Goal: Task Accomplishment & Management: Manage account settings

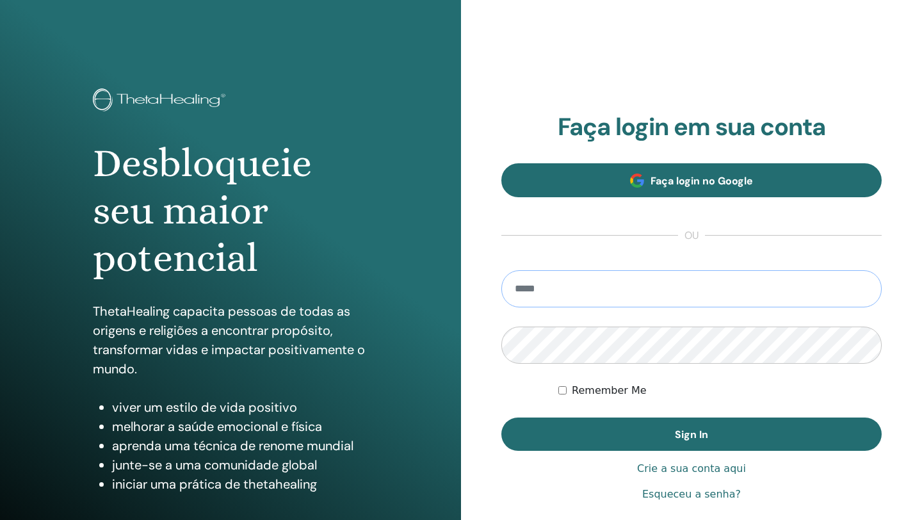
type input "**********"
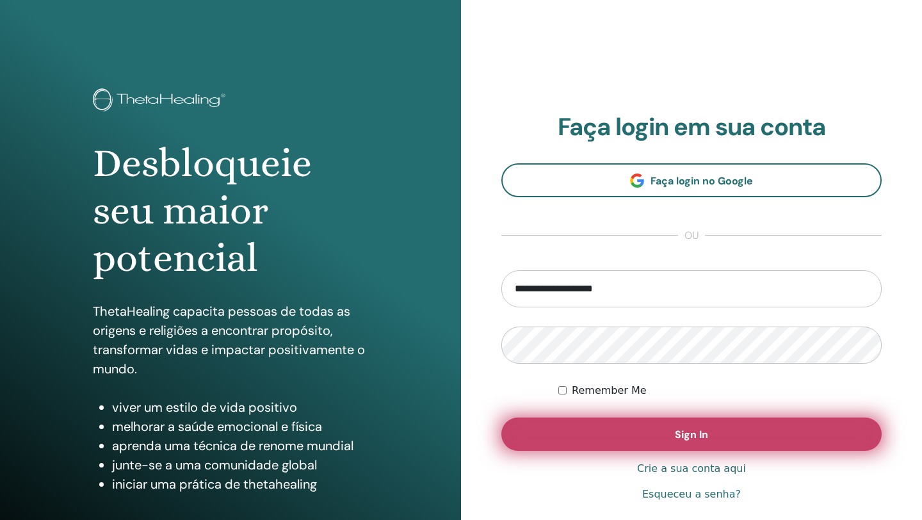
click at [638, 428] on button "Sign In" at bounding box center [691, 433] width 380 height 33
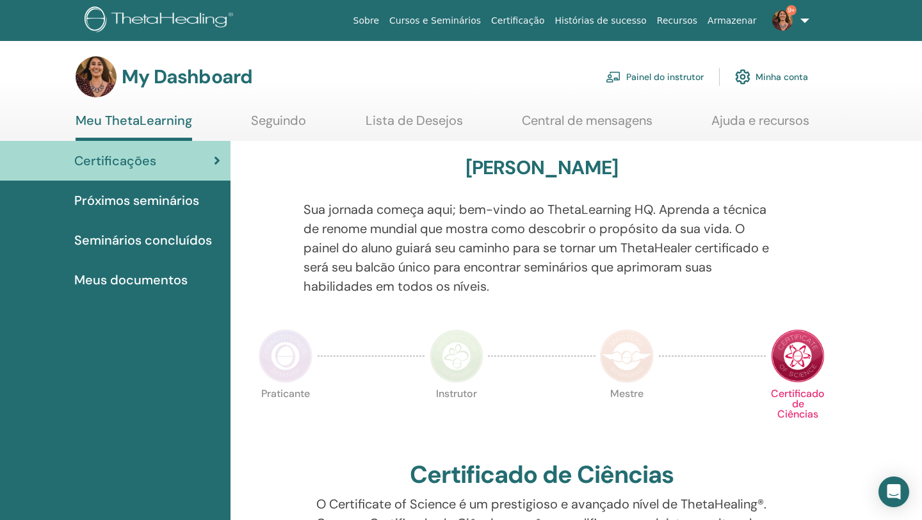
click at [651, 82] on link "Painel do instrutor" at bounding box center [655, 77] width 98 height 28
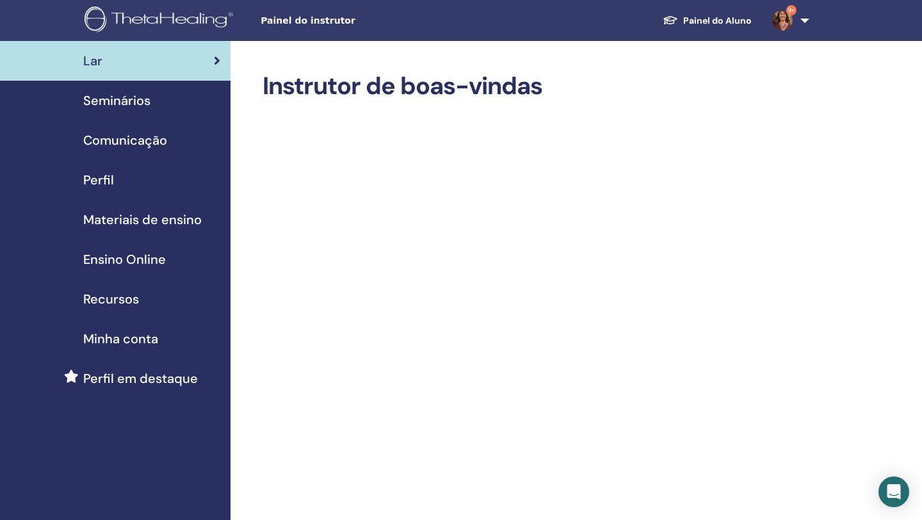
click at [140, 101] on span "Seminários" at bounding box center [116, 100] width 67 height 19
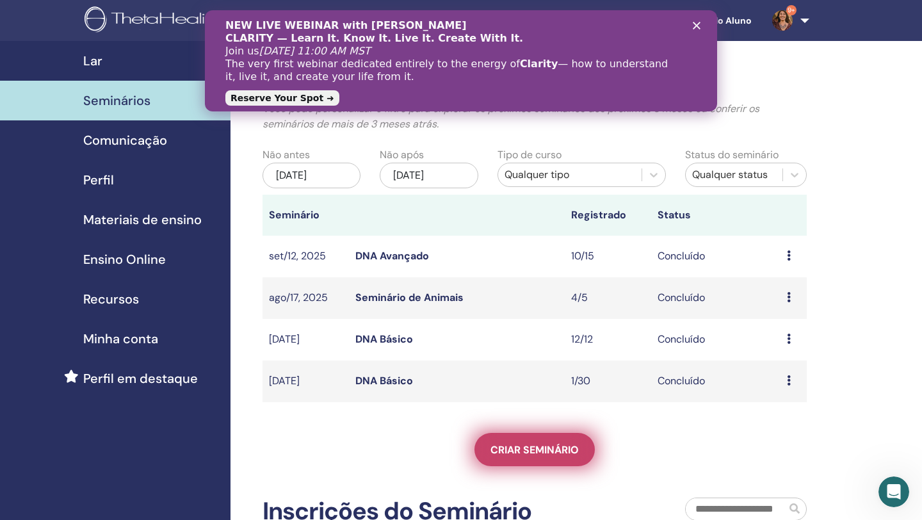
click at [574, 450] on span "Criar seminário" at bounding box center [534, 449] width 88 height 13
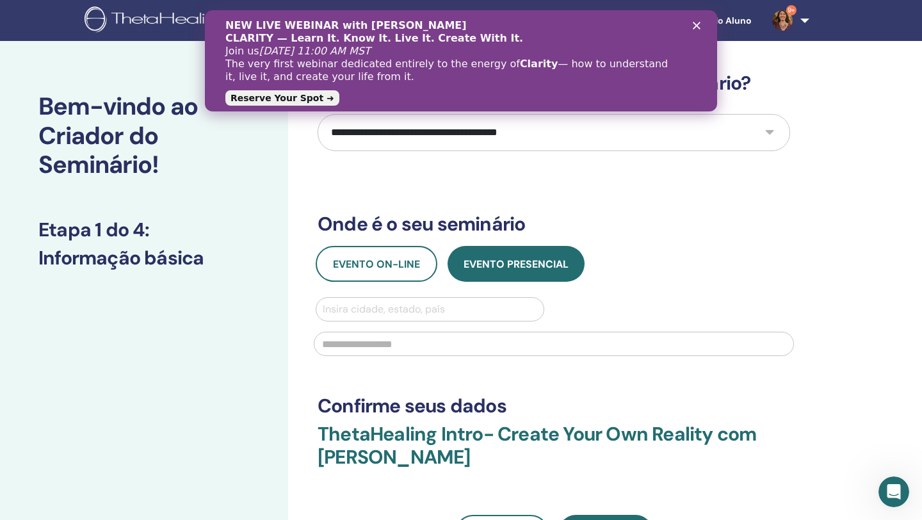
click at [458, 123] on select "**********" at bounding box center [554, 132] width 472 height 37
select select "**"
click at [318, 114] on select "**********" at bounding box center [554, 132] width 472 height 37
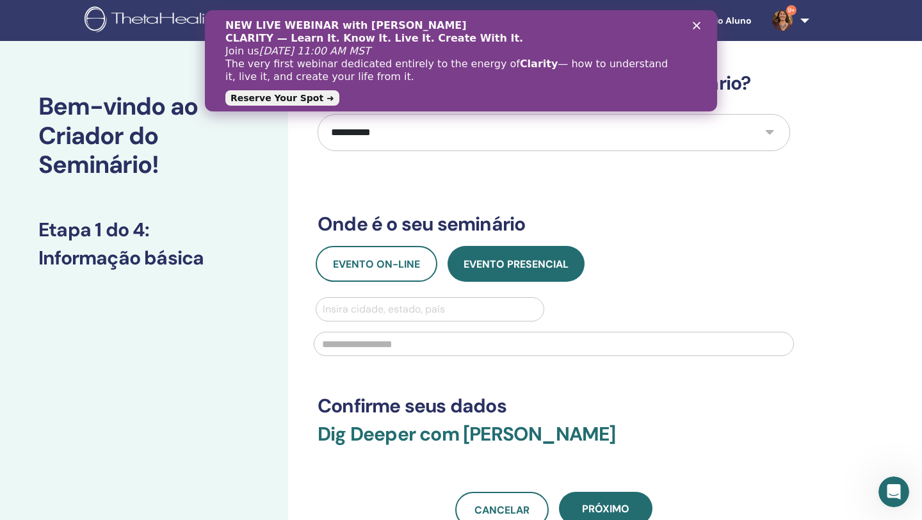
click at [695, 24] on polygon "Fechar" at bounding box center [697, 26] width 8 height 8
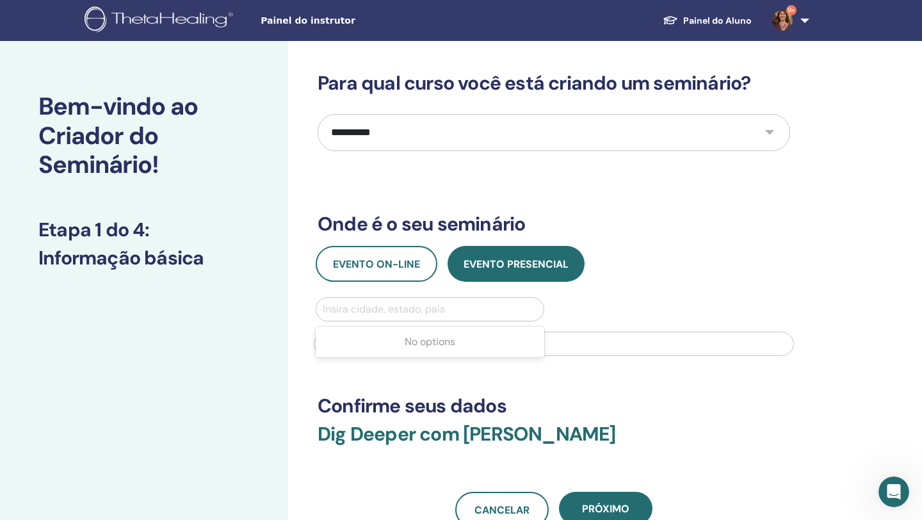
click at [446, 313] on div at bounding box center [430, 309] width 214 height 18
click at [453, 318] on div at bounding box center [430, 309] width 214 height 18
type input "**********"
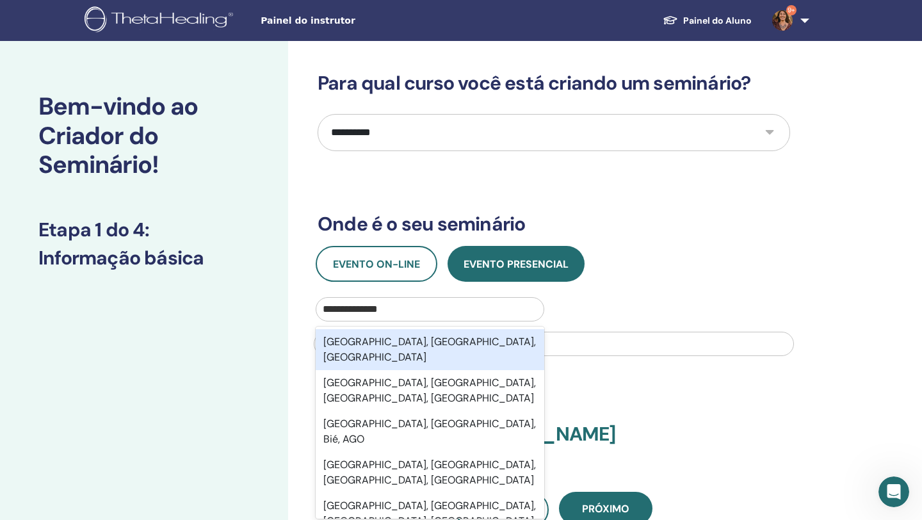
click at [435, 349] on div "Belo Horizonte, Minas Gerais, BRA" at bounding box center [430, 349] width 229 height 41
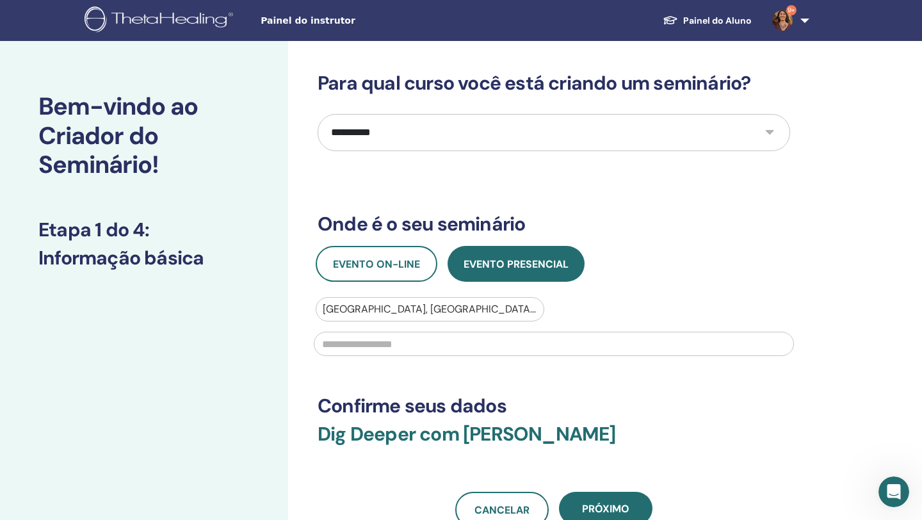
click at [429, 344] on input "text" at bounding box center [554, 344] width 480 height 24
type input "**"
click at [618, 509] on span "Próximo" at bounding box center [605, 508] width 47 height 13
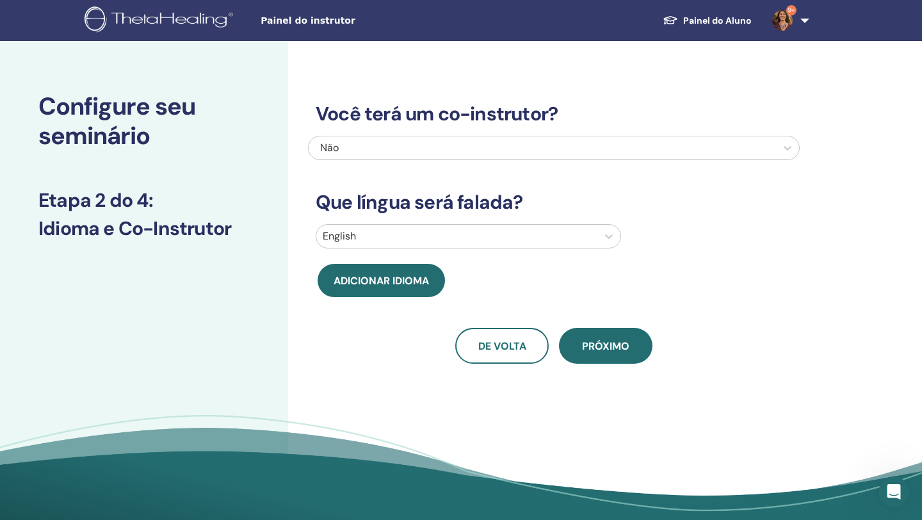
click at [454, 232] on div at bounding box center [457, 236] width 268 height 18
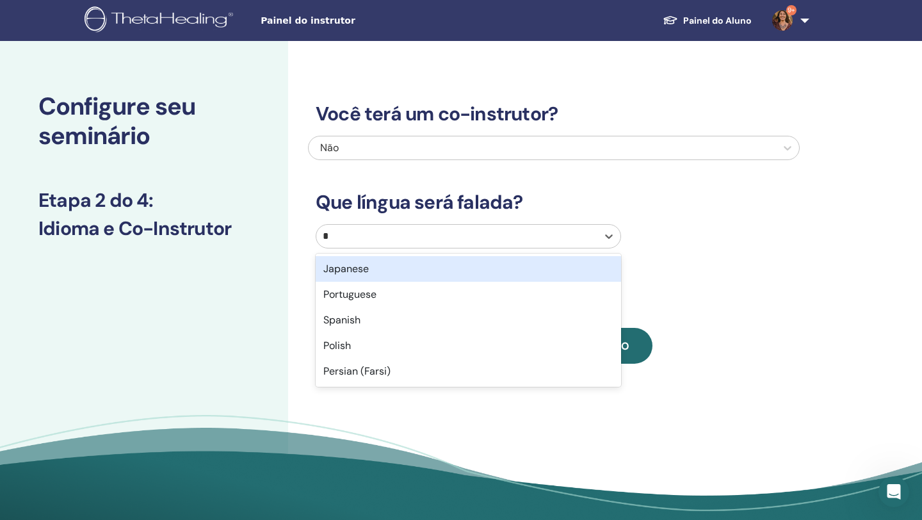
type input "**"
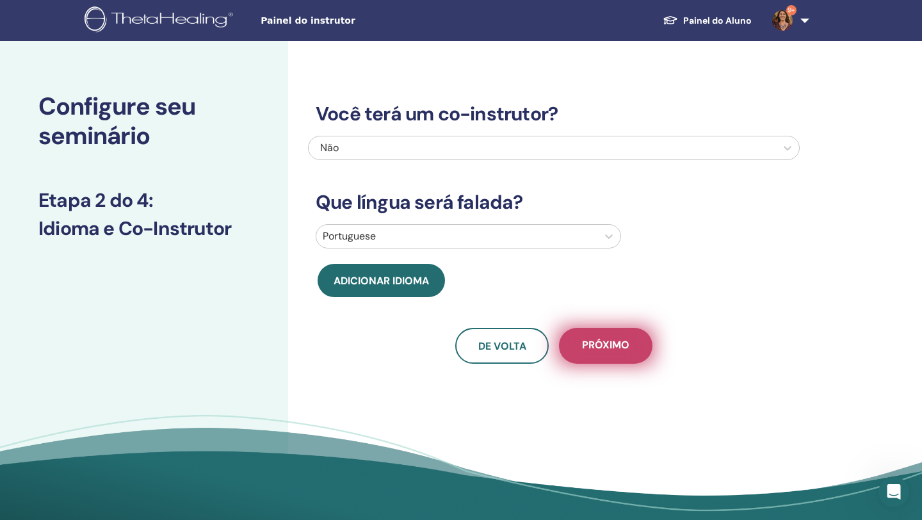
click at [627, 342] on span "Próximo" at bounding box center [605, 346] width 47 height 16
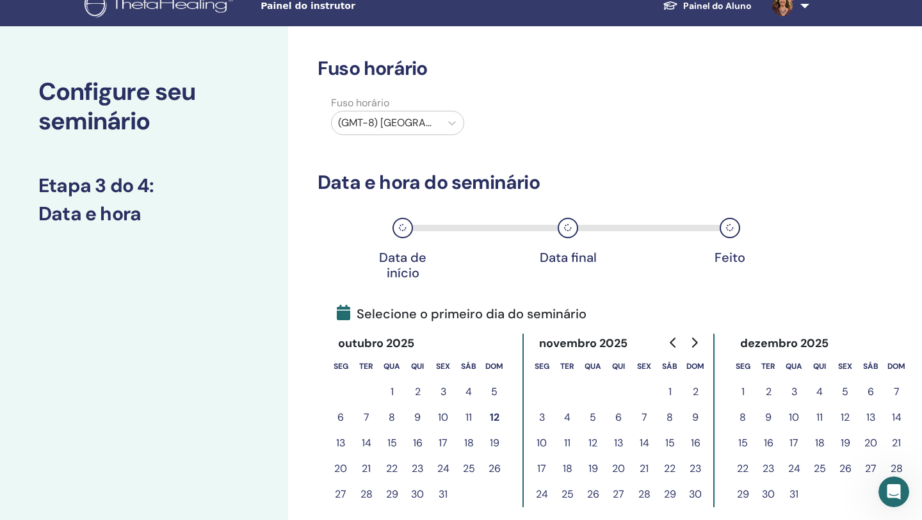
scroll to position [17, 0]
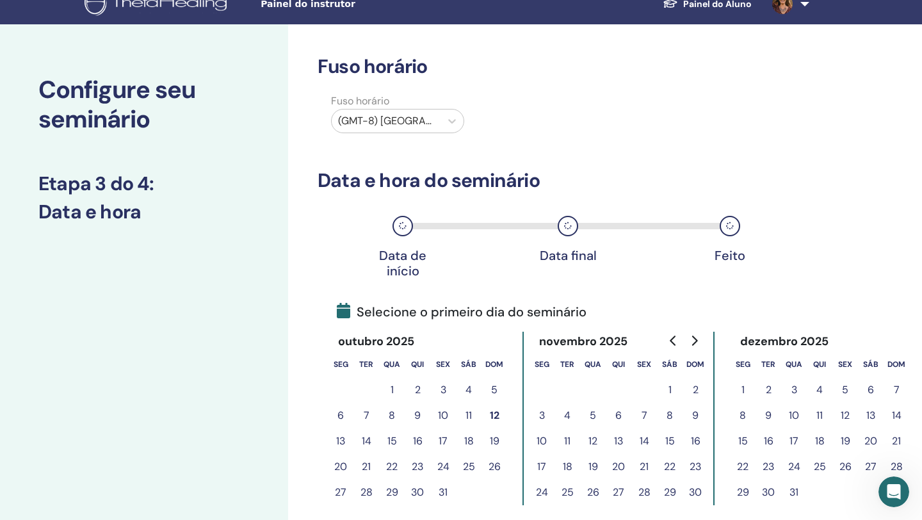
click at [438, 119] on div "(GMT-8) US/Alaska" at bounding box center [386, 120] width 109 height 23
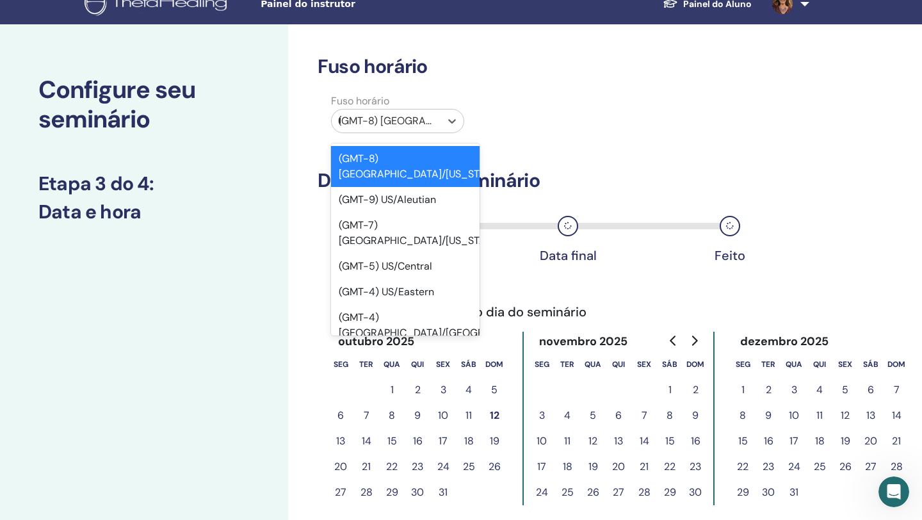
type input "**"
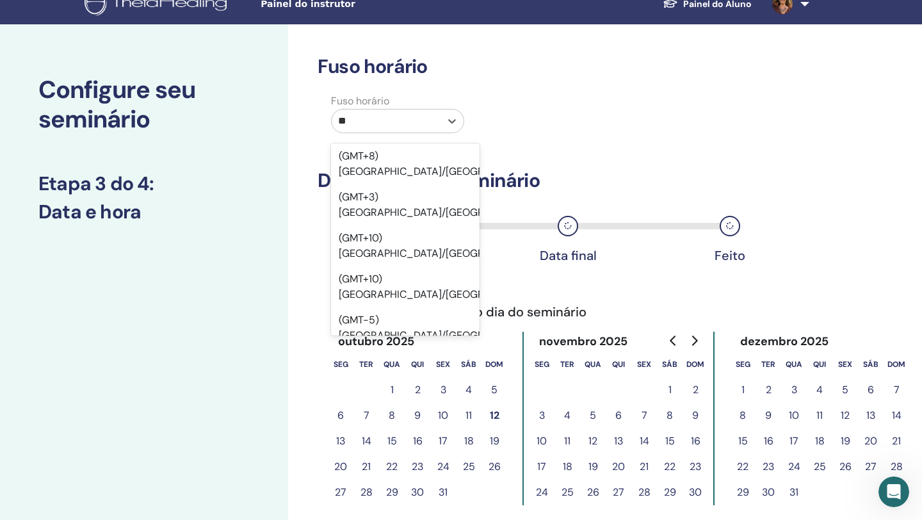
scroll to position [181, 0]
click at [447, 390] on div "(GMT-3) Brazil/East" at bounding box center [405, 410] width 149 height 41
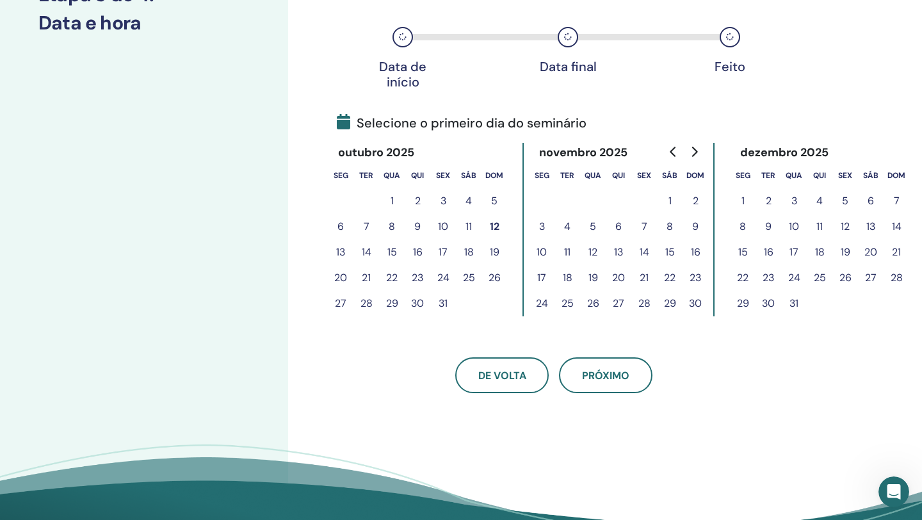
scroll to position [219, 0]
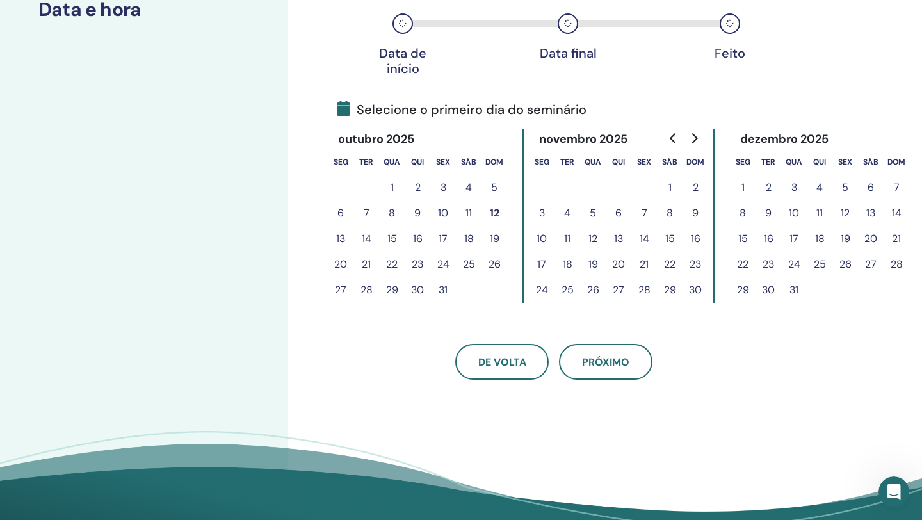
click at [467, 215] on button "11" at bounding box center [469, 213] width 26 height 26
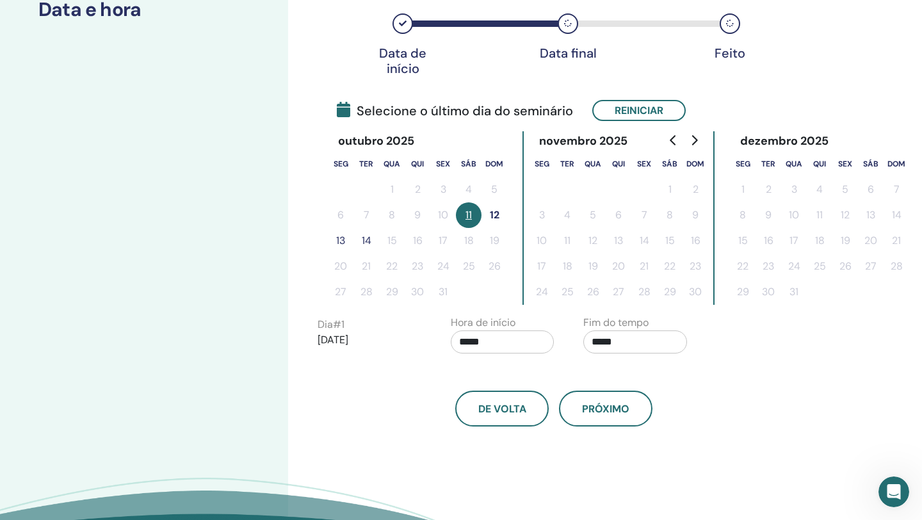
click at [344, 243] on button "13" at bounding box center [341, 241] width 26 height 26
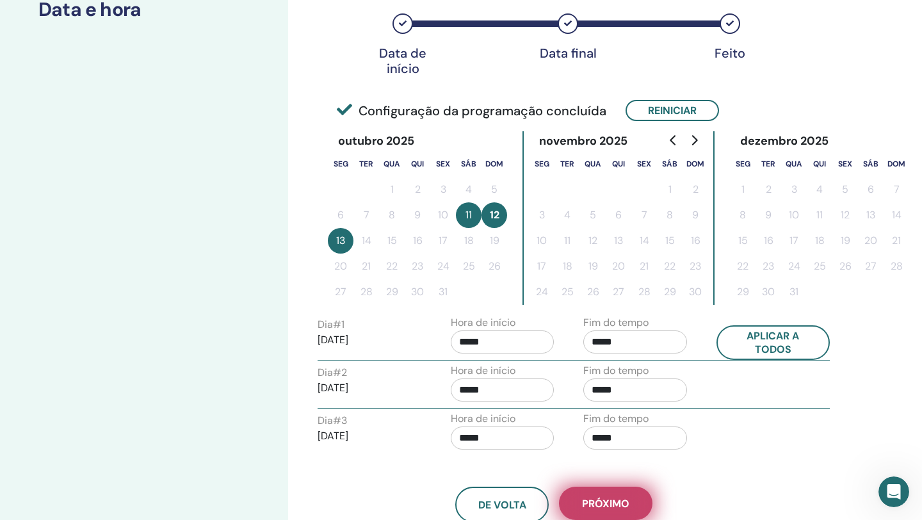
click at [606, 499] on span "Próximo" at bounding box center [605, 503] width 47 height 13
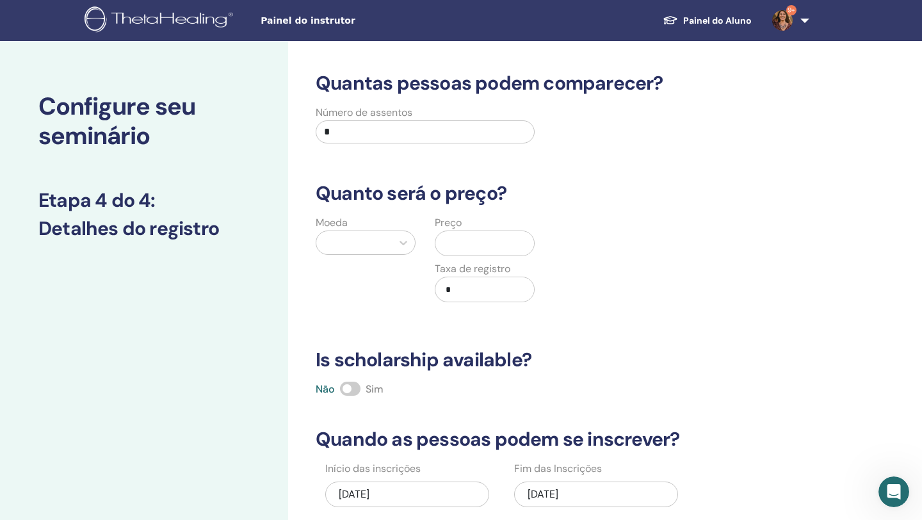
scroll to position [1, 0]
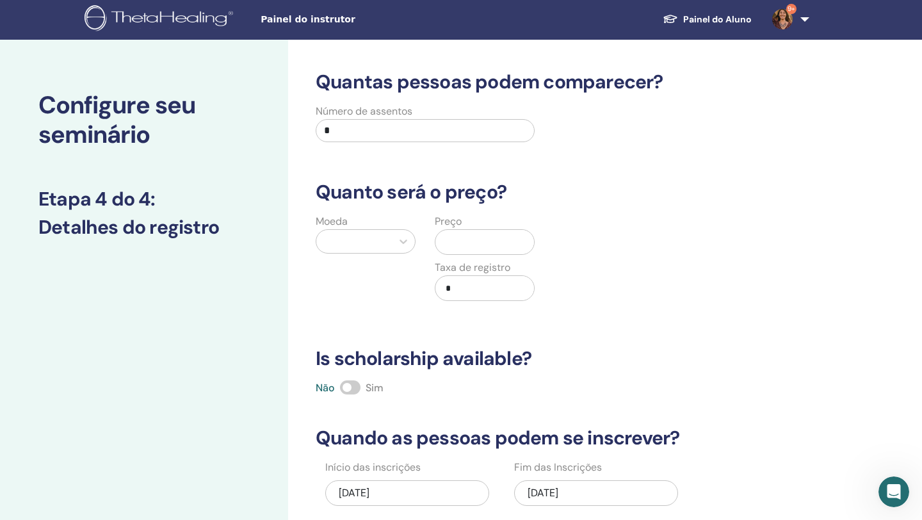
click at [368, 133] on input "*" at bounding box center [425, 130] width 219 height 23
drag, startPoint x: 368, startPoint y: 133, endPoint x: 290, endPoint y: 129, distance: 78.2
click at [290, 129] on div "Quantas pessoas podem comparecer? Número de assentos * Quanto será o preço? Moe…" at bounding box center [595, 400] width 615 height 721
type input "*"
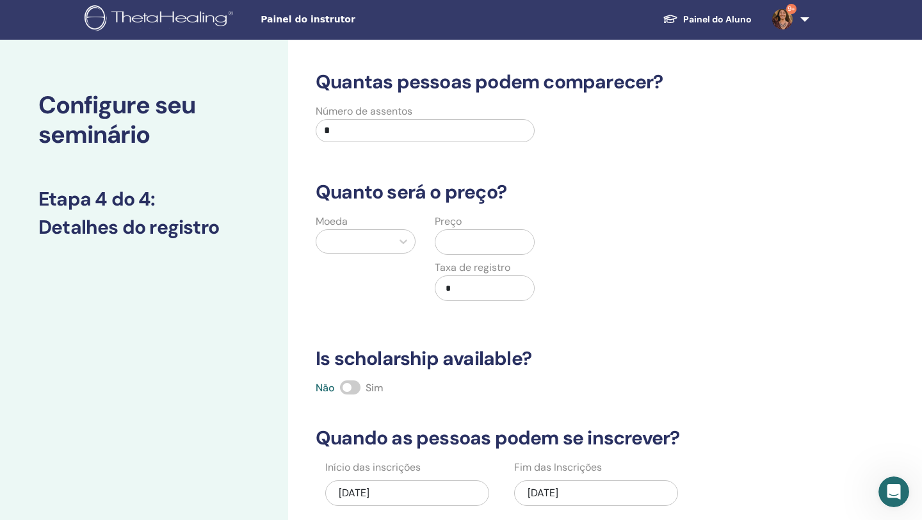
click at [372, 240] on div at bounding box center [354, 241] width 63 height 18
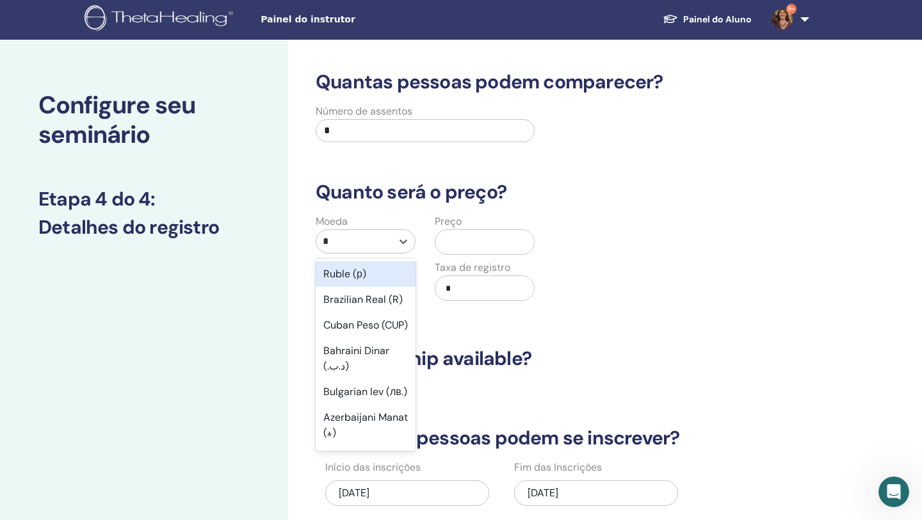
type input "**"
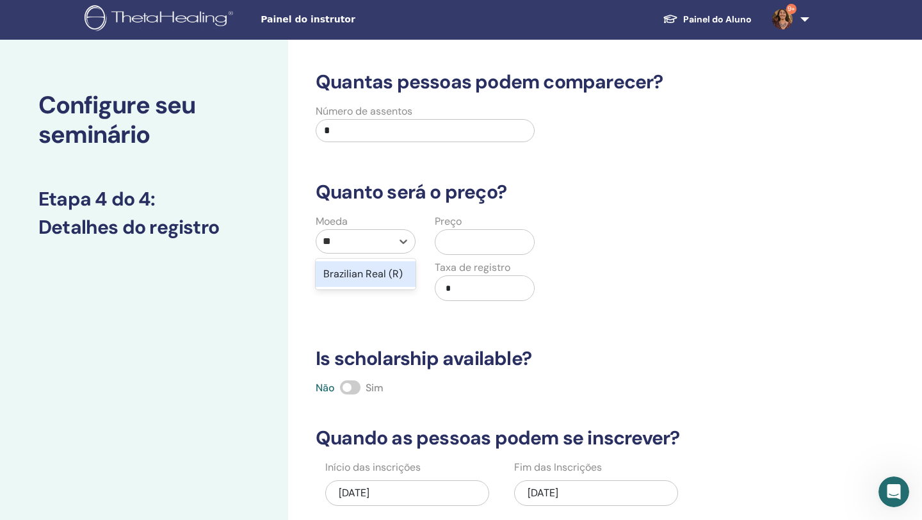
click at [396, 264] on div "Brazilian Real (R)" at bounding box center [366, 274] width 100 height 26
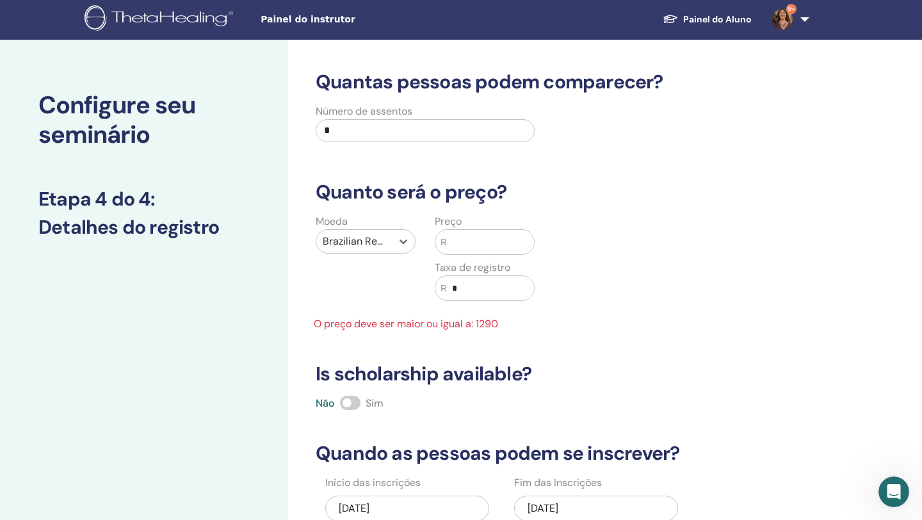
click at [471, 243] on input "text" at bounding box center [490, 242] width 87 height 24
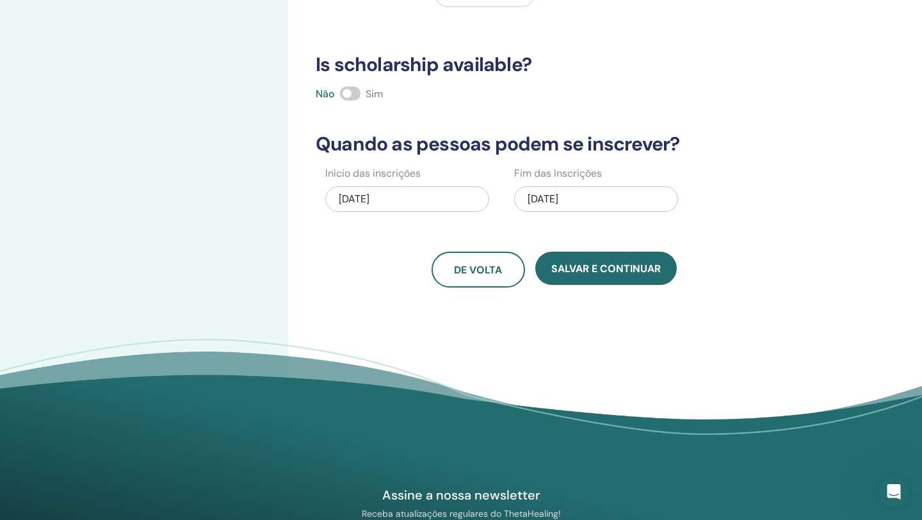
scroll to position [321, 0]
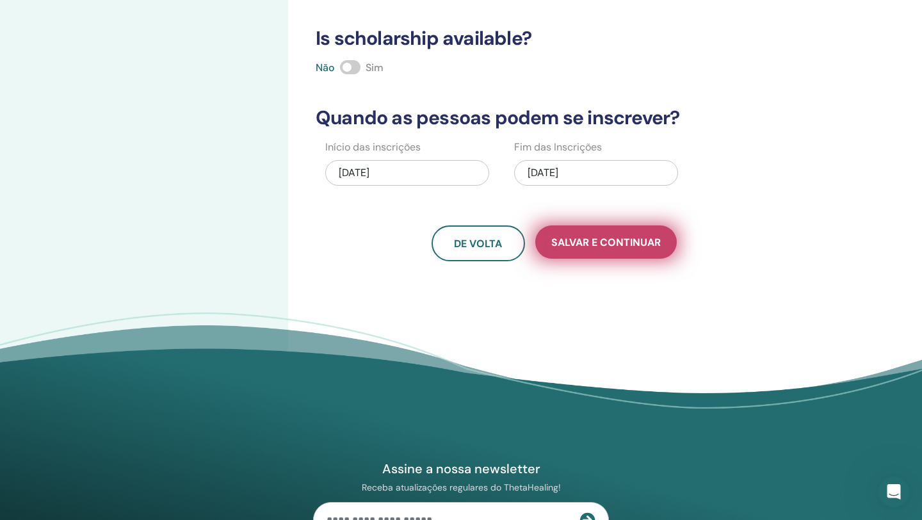
type input "****"
click at [635, 246] on span "Salvar e continuar" at bounding box center [605, 242] width 109 height 13
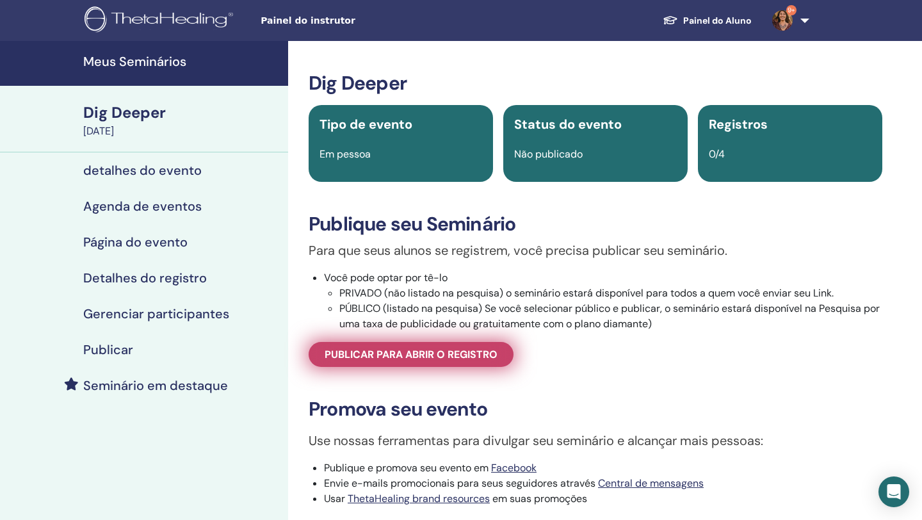
click at [430, 361] on span "Publicar para abrir o registro" at bounding box center [411, 354] width 173 height 13
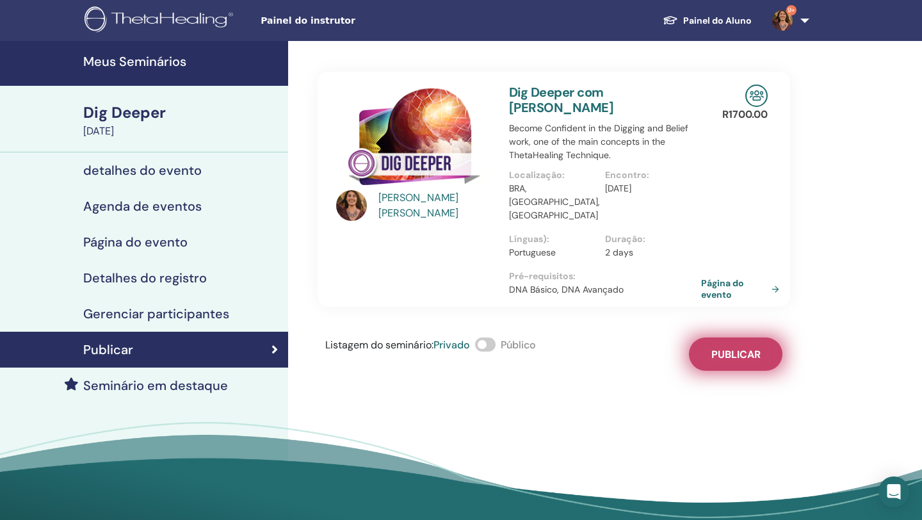
click at [741, 337] on button "Publicar" at bounding box center [735, 353] width 93 height 33
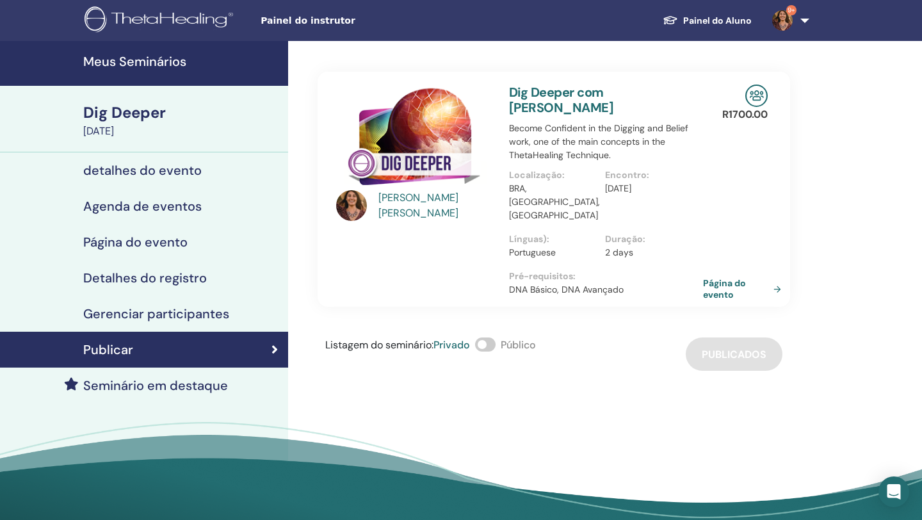
click at [725, 284] on link "Página do evento" at bounding box center [744, 288] width 83 height 23
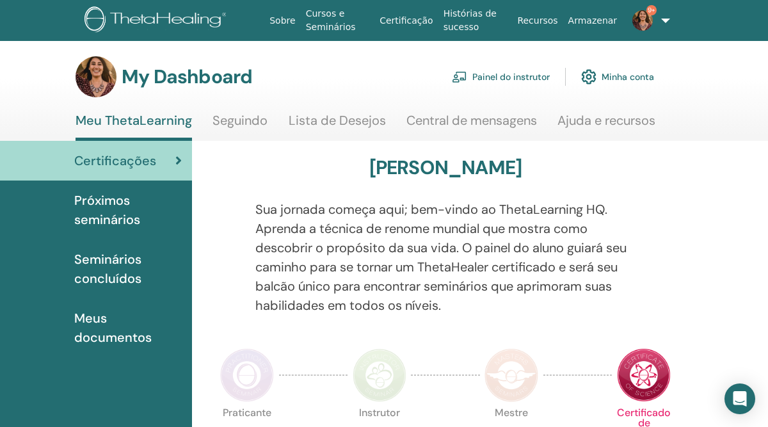
click at [512, 74] on link "Painel do instrutor" at bounding box center [501, 77] width 98 height 28
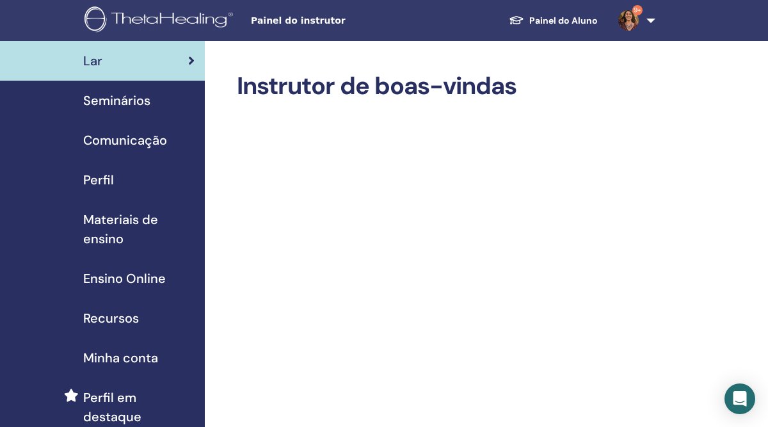
click at [135, 107] on span "Seminários" at bounding box center [116, 100] width 67 height 19
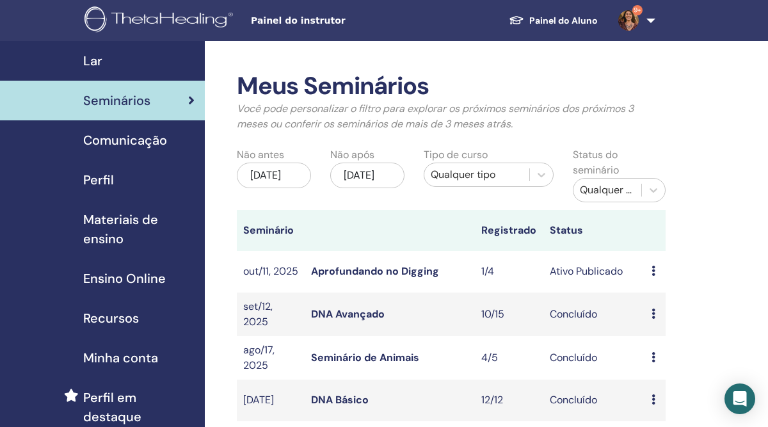
click at [426, 275] on link "Aprofundando no Digging" at bounding box center [375, 270] width 128 height 13
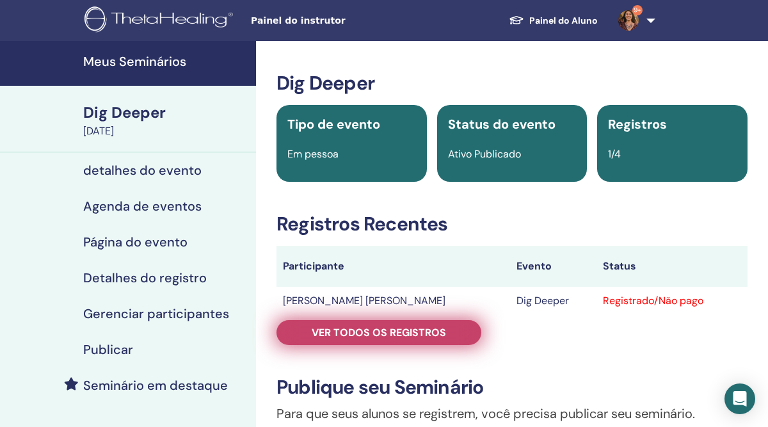
click at [333, 331] on span "Ver todos os registros" at bounding box center [379, 332] width 134 height 13
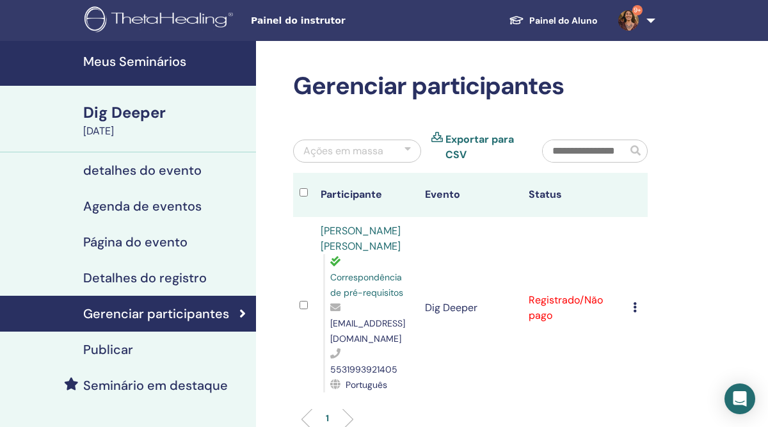
click at [634, 302] on icon at bounding box center [635, 307] width 4 height 10
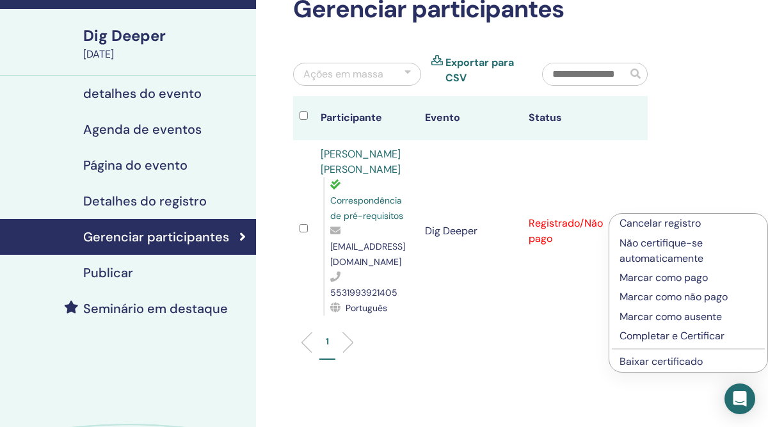
scroll to position [79, 0]
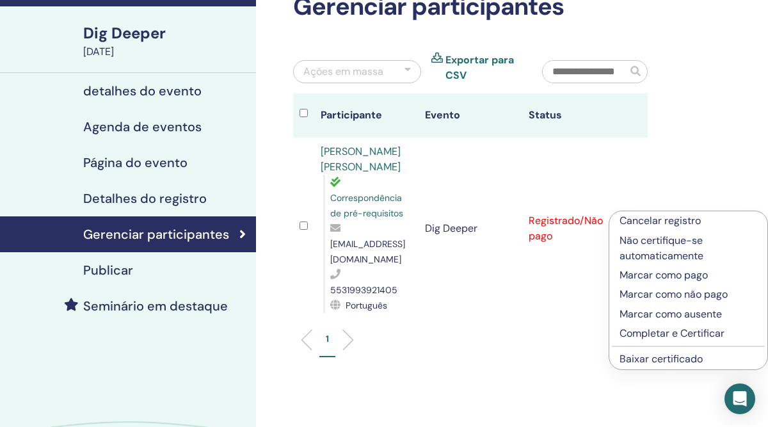
click at [679, 333] on p "Completar e Certificar" at bounding box center [689, 333] width 138 height 15
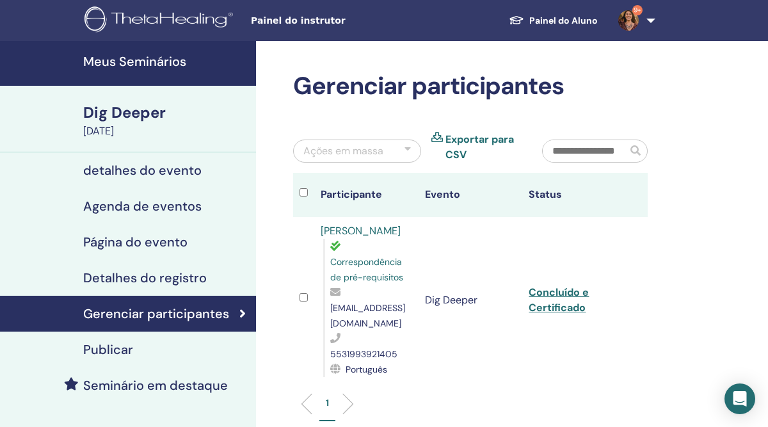
click at [698, 260] on div "Gerenciar participantes Ações em massa Exportar para CSV Participante Evento St…" at bounding box center [512, 327] width 512 height 572
click at [704, 341] on div "Gerenciar participantes Ações em massa Exportar para CSV Participante Evento St…" at bounding box center [512, 327] width 512 height 572
click at [125, 58] on h4 "Meus Seminários" at bounding box center [165, 61] width 165 height 15
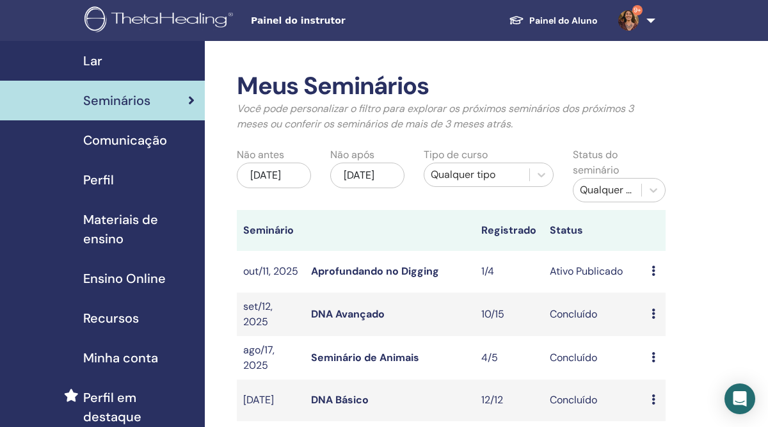
click at [405, 270] on link "Aprofundando no Digging" at bounding box center [375, 270] width 128 height 13
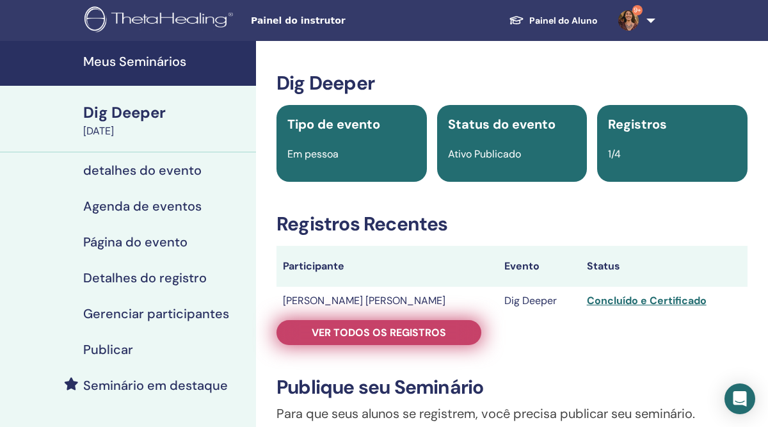
click at [421, 336] on span "Ver todos os registros" at bounding box center [379, 332] width 134 height 13
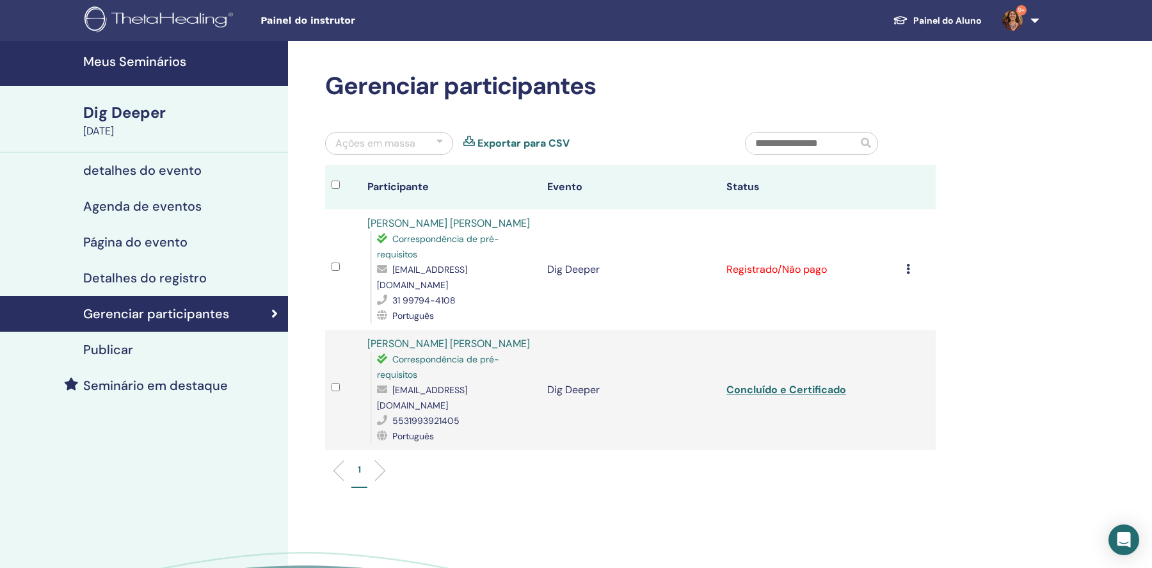
click at [907, 264] on icon at bounding box center [908, 269] width 4 height 10
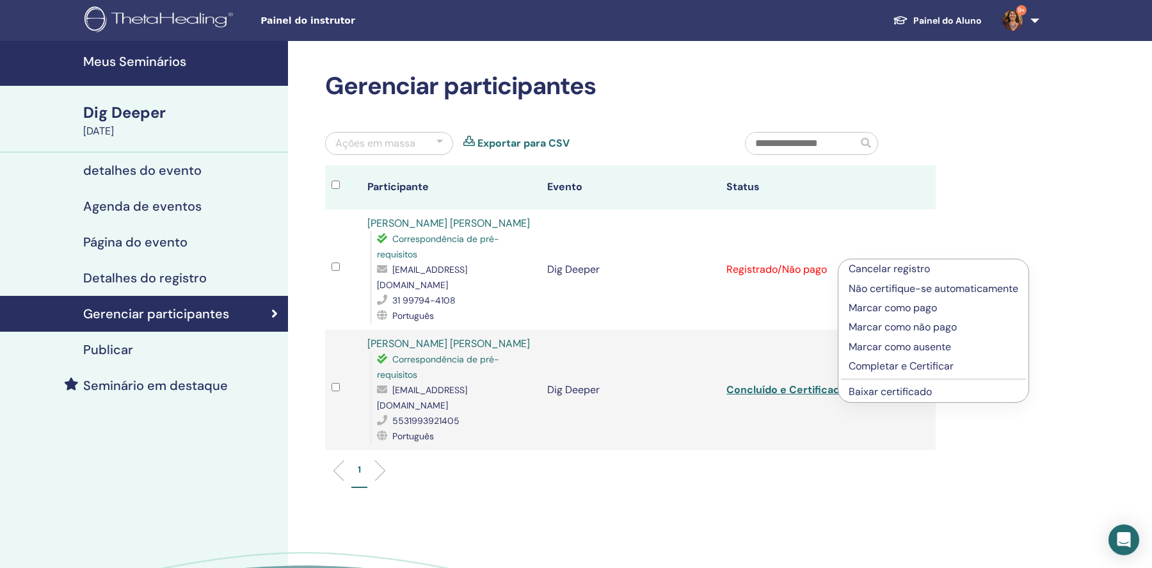
click at [928, 366] on p "Completar e Certificar" at bounding box center [934, 365] width 170 height 15
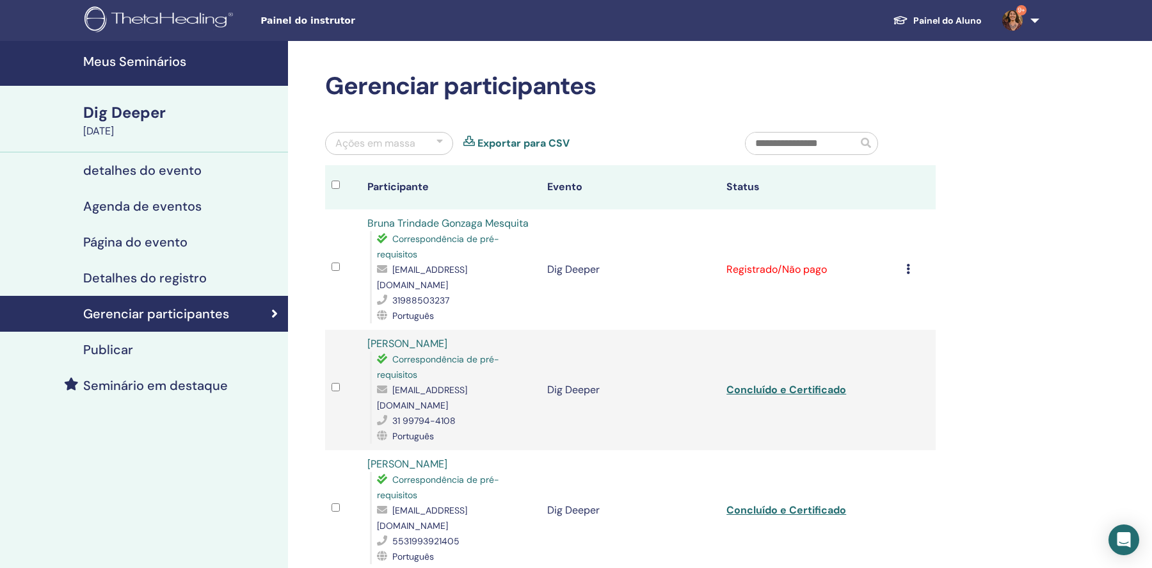
click at [912, 264] on div "Cancelar registro Não certifique-se automaticamente Marcar como pago Marcar com…" at bounding box center [917, 269] width 23 height 15
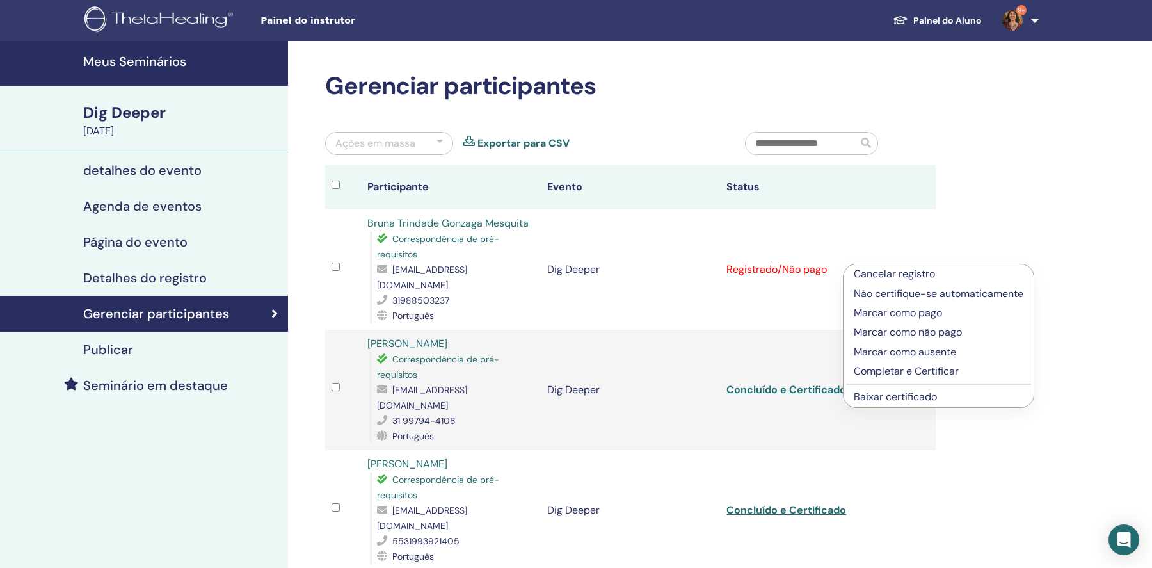
click at [907, 369] on p "Completar e Certificar" at bounding box center [939, 371] width 170 height 15
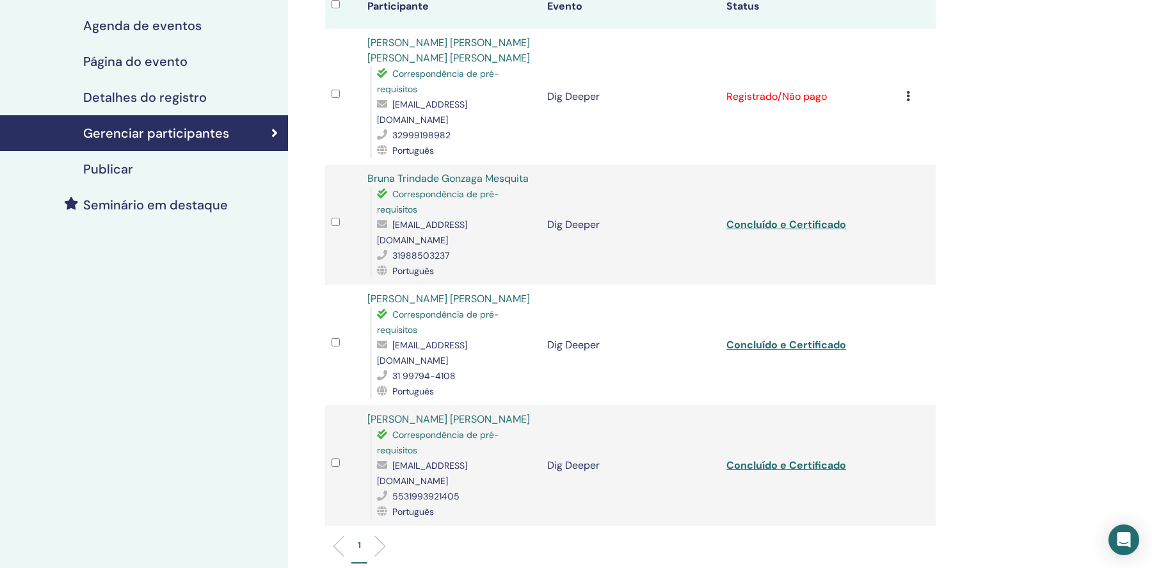
scroll to position [76, 0]
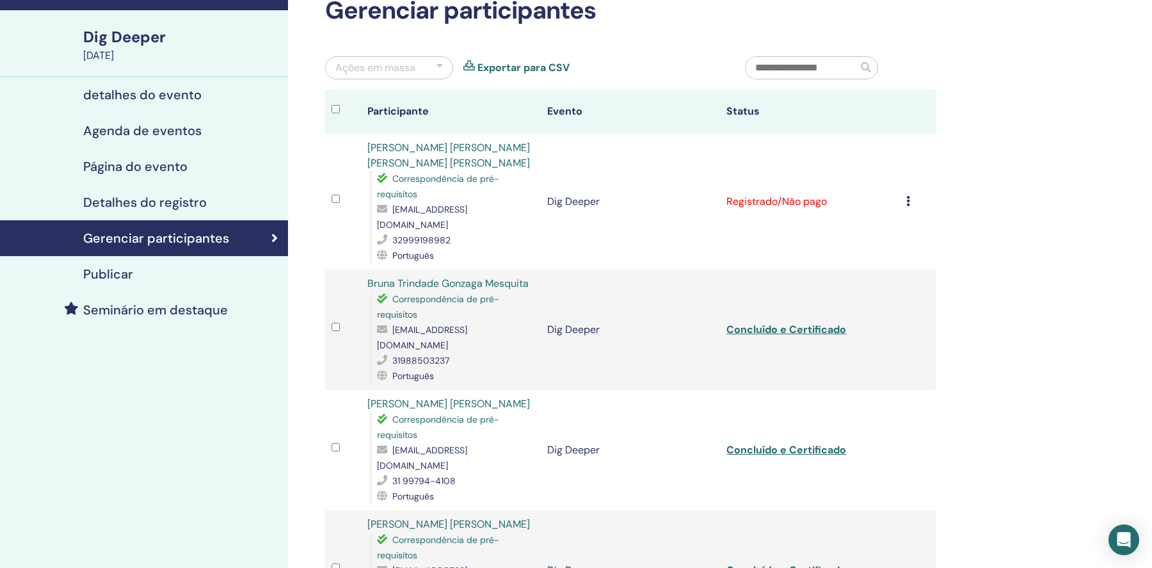
click at [909, 196] on icon at bounding box center [908, 201] width 4 height 10
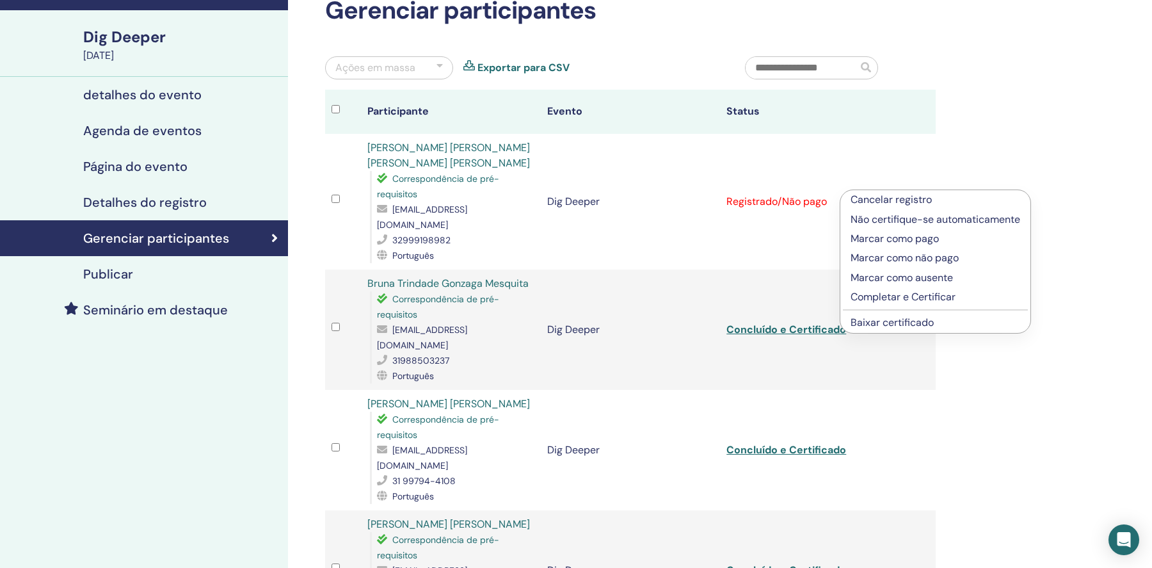
click at [912, 293] on p "Completar e Certificar" at bounding box center [936, 296] width 170 height 15
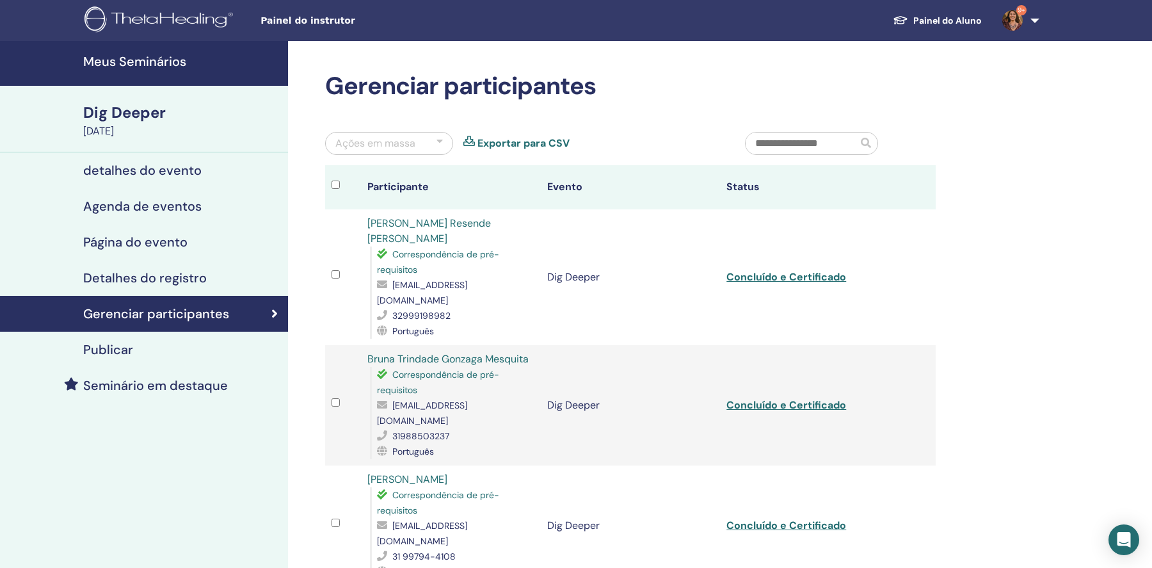
click at [933, 177] on th at bounding box center [918, 187] width 36 height 44
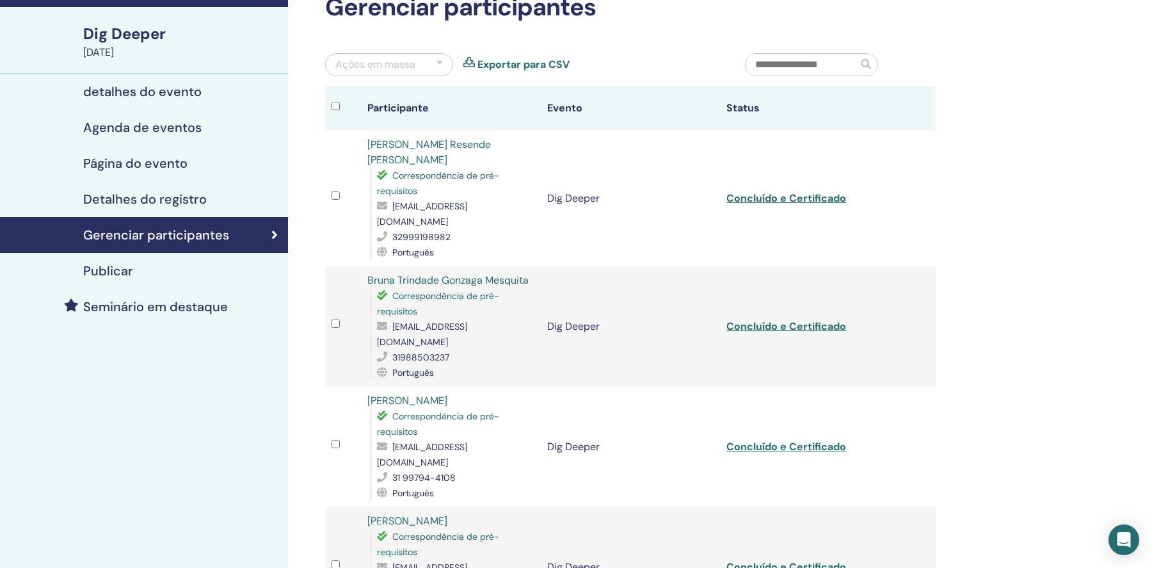
scroll to position [45, 0]
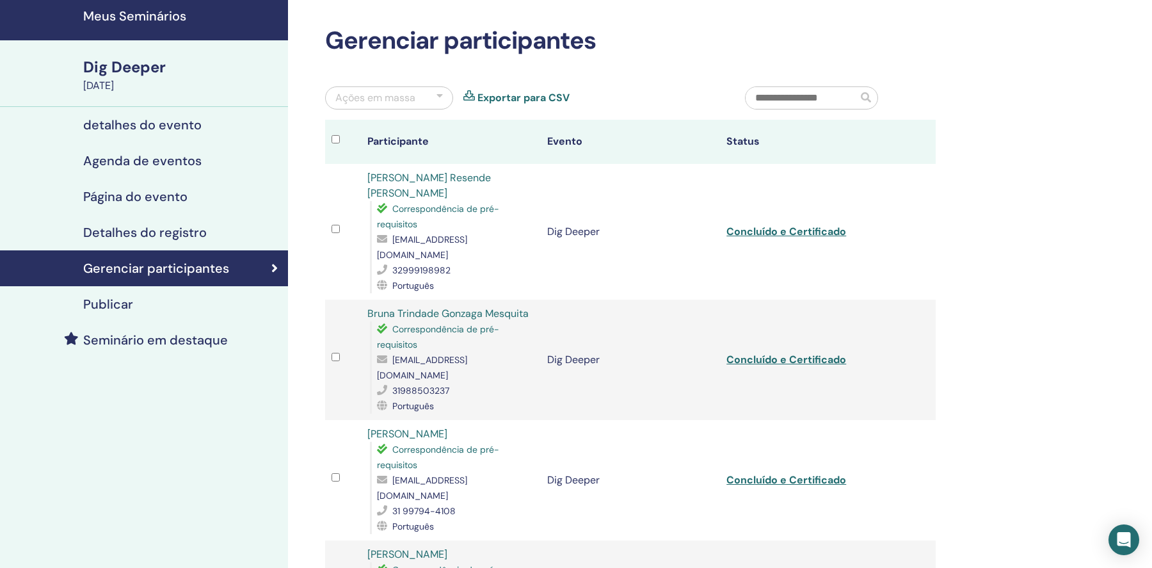
click at [442, 101] on div at bounding box center [440, 97] width 6 height 15
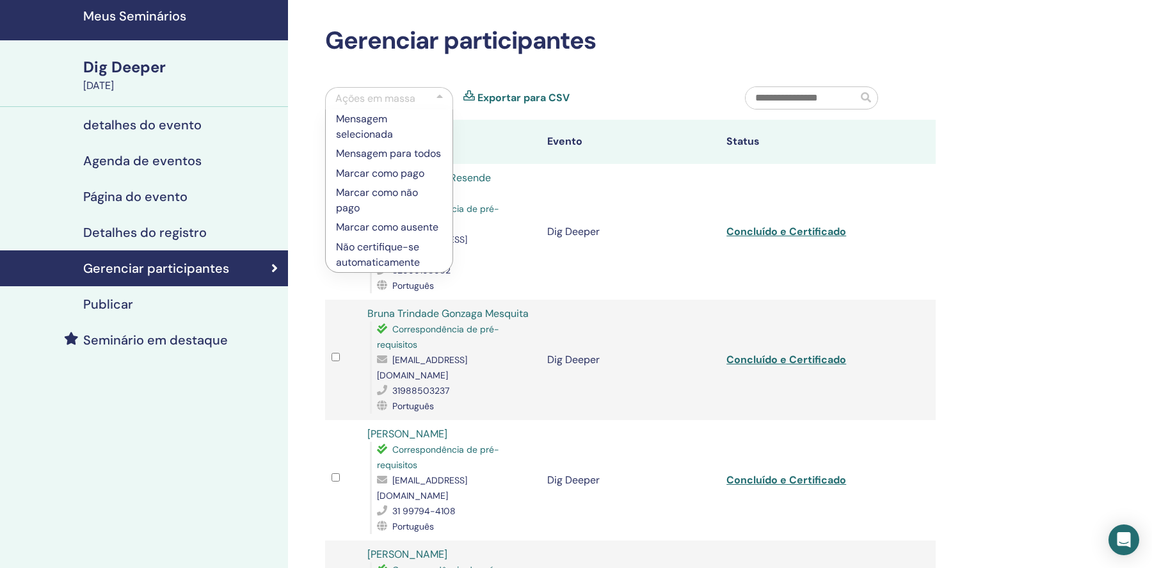
click at [440, 93] on div at bounding box center [440, 98] width 6 height 15
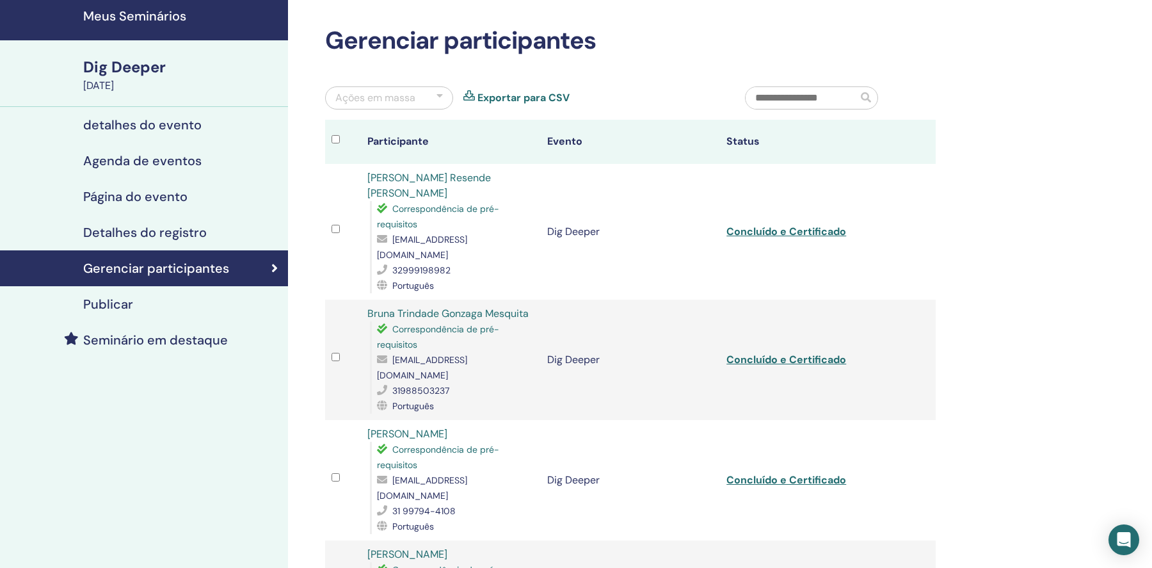
click at [440, 93] on div at bounding box center [440, 97] width 6 height 15
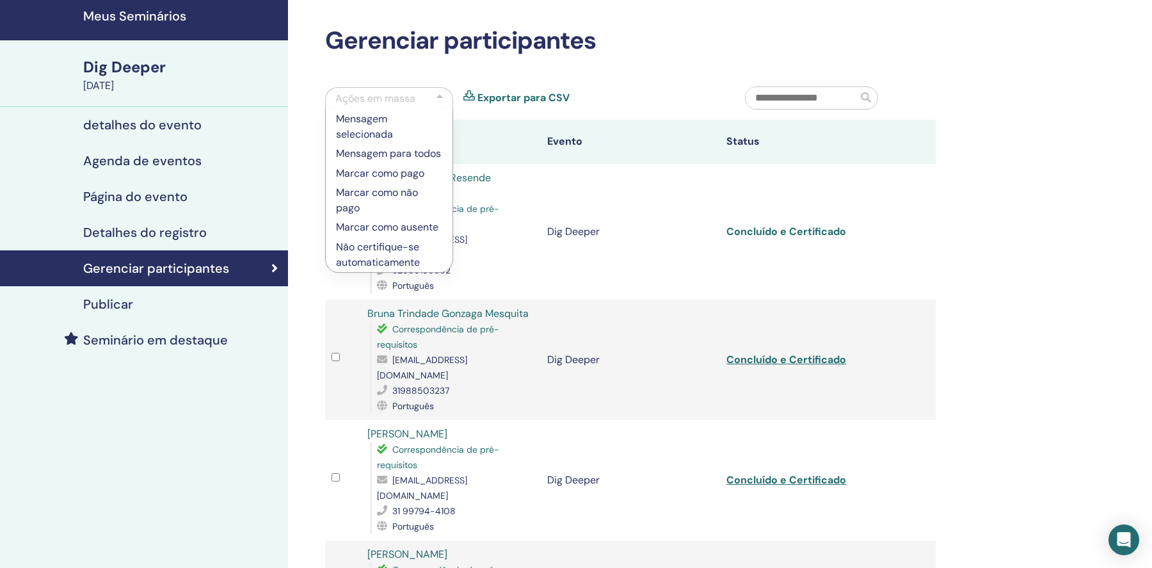
click at [803, 225] on link "Concluído e Certificado" at bounding box center [787, 231] width 120 height 13
click at [801, 353] on link "Concluído e Certificado" at bounding box center [787, 359] width 120 height 13
click at [802, 473] on link "Concluído e Certificado" at bounding box center [787, 479] width 120 height 13
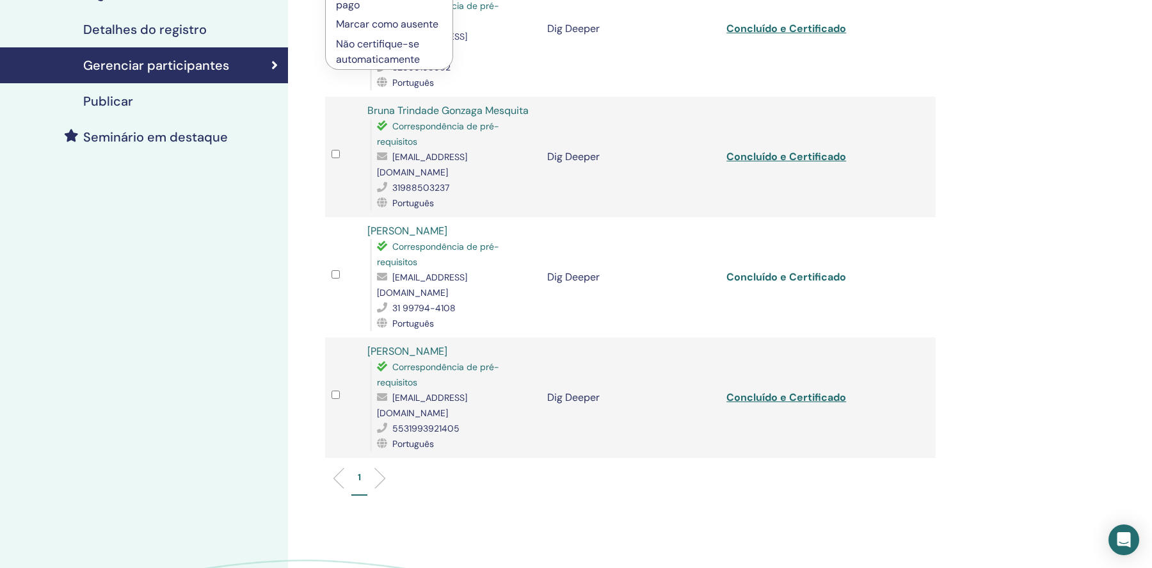
scroll to position [251, 0]
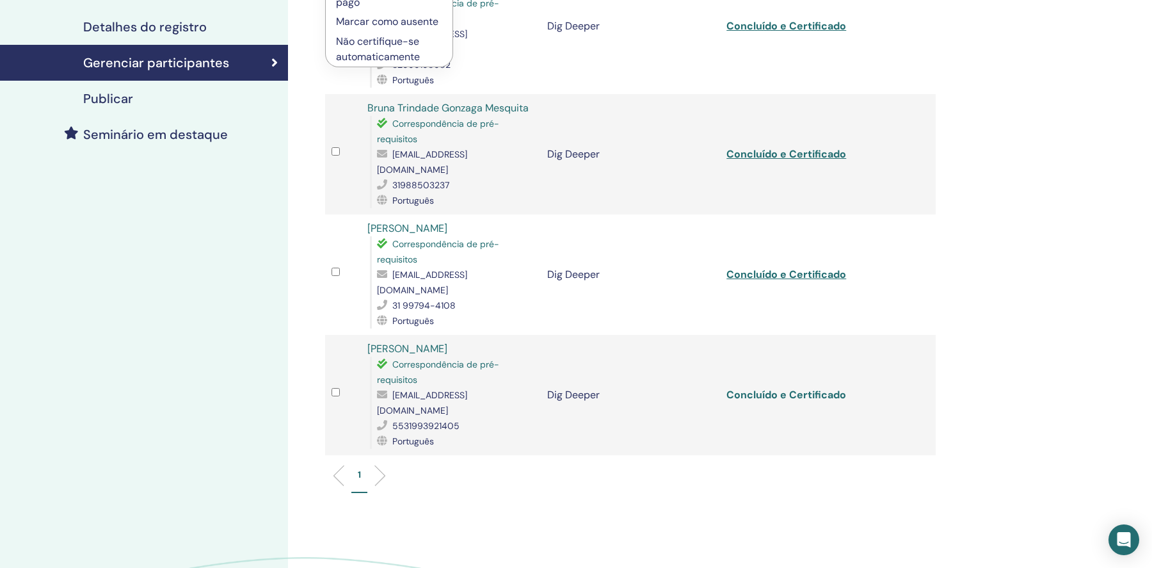
click at [791, 388] on link "Concluído e Certificado" at bounding box center [787, 394] width 120 height 13
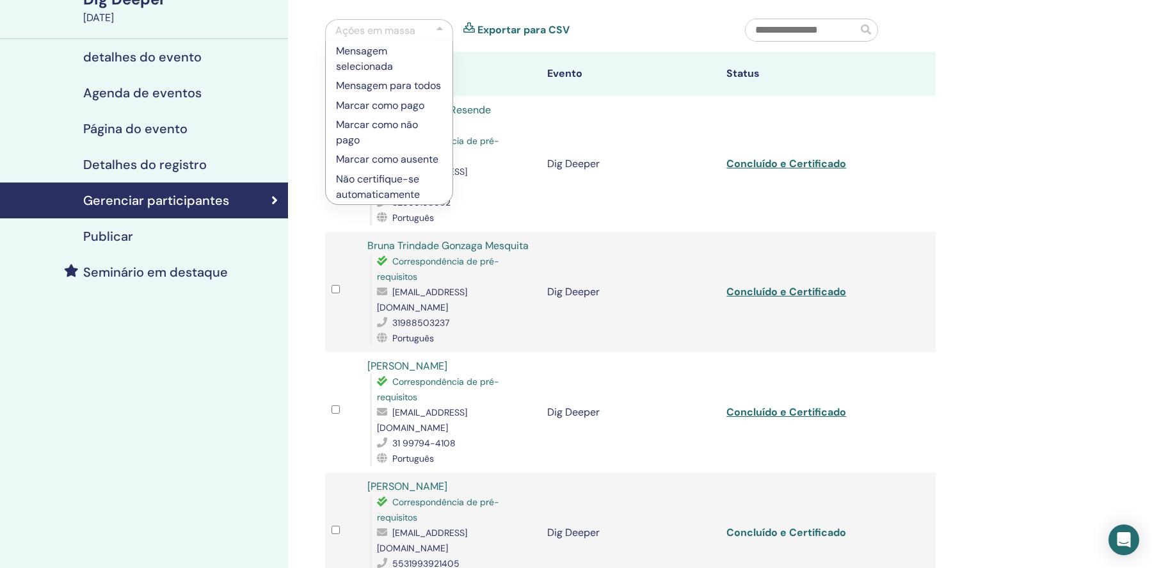
scroll to position [112, 0]
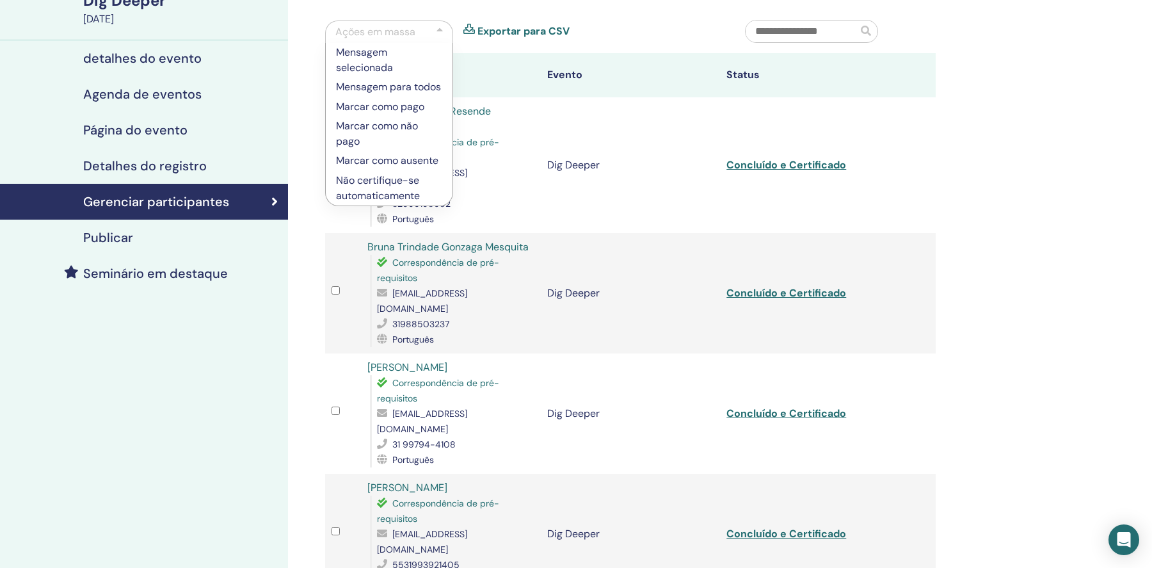
click at [1080, 220] on div "Meus Seminários Dig Deeper October 11, 2025 detalhes do evento Agenda de evento…" at bounding box center [576, 376] width 1152 height 895
click at [663, 25] on div "Ações em massa Mensagem selecionada Mensagem para todos Marcar como pago Marcar…" at bounding box center [526, 36] width 420 height 33
click at [384, 47] on p "Mensagem selecionada" at bounding box center [389, 60] width 106 height 31
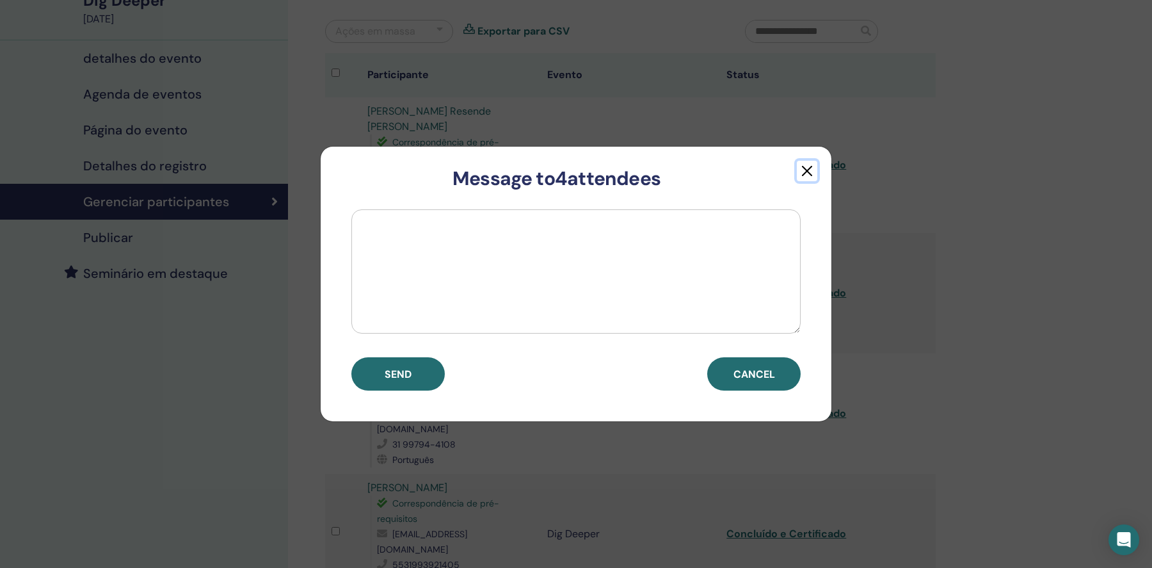
click at [812, 169] on button "button" at bounding box center [807, 171] width 20 height 20
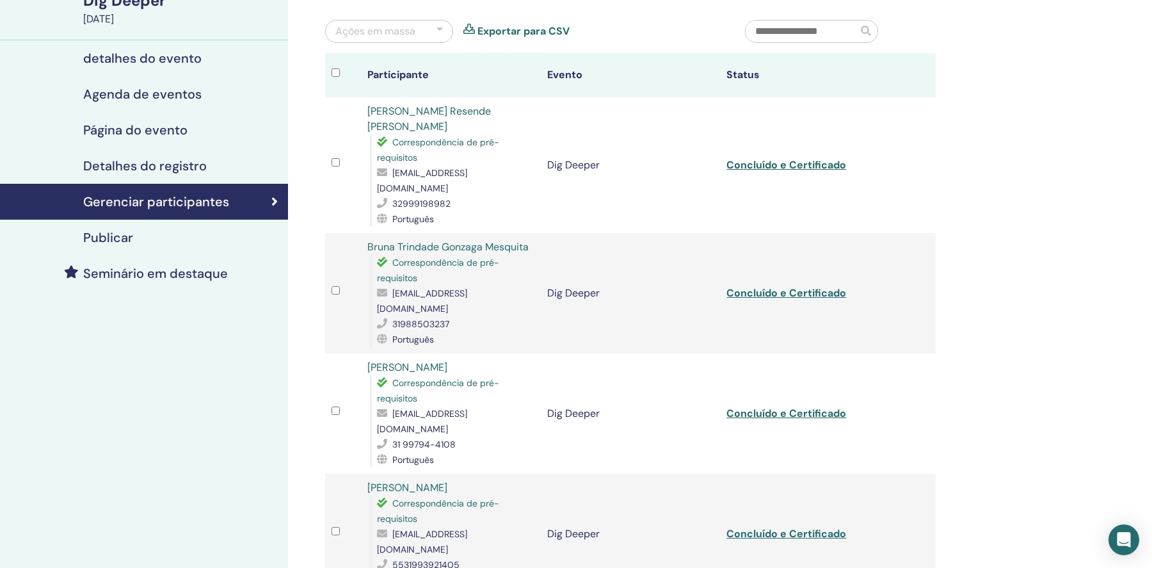
click at [214, 366] on div "Meus Seminários Dig Deeper October 11, 2025 detalhes do evento Agenda de evento…" at bounding box center [144, 376] width 288 height 895
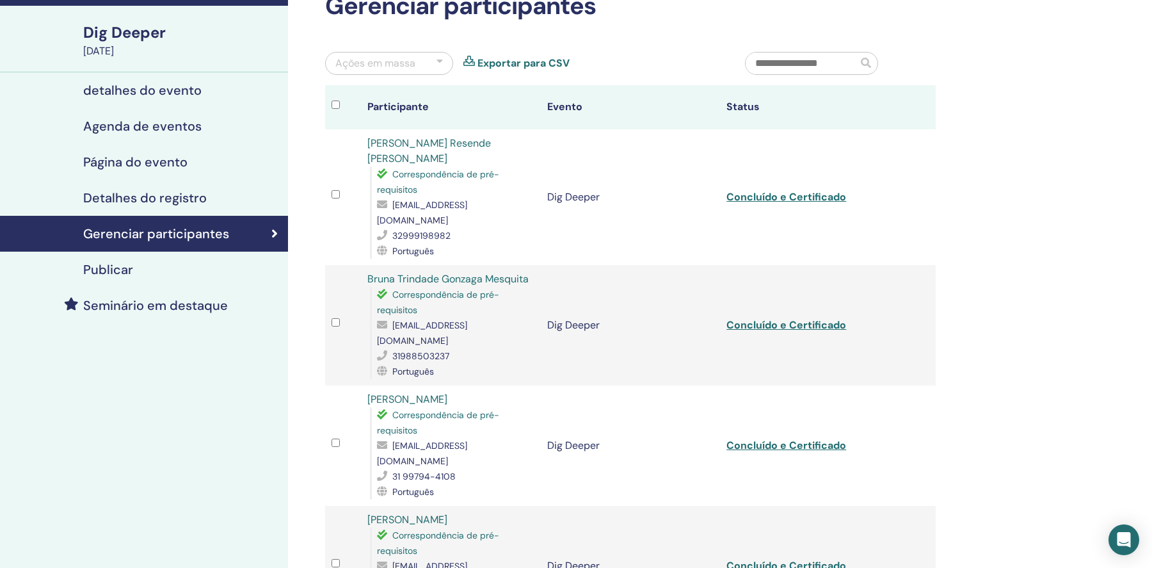
scroll to position [81, 0]
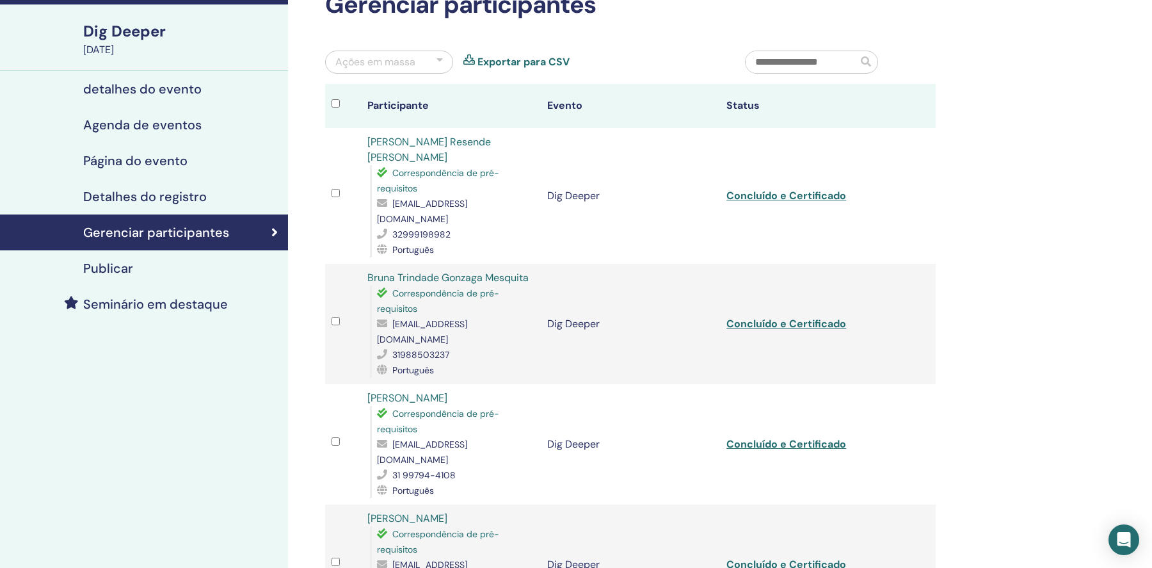
click at [448, 156] on link "[PERSON_NAME] [PERSON_NAME] [PERSON_NAME] [PERSON_NAME]" at bounding box center [429, 149] width 124 height 29
click at [181, 410] on div "Meus Seminários Dig Deeper October 11, 2025 detalhes do evento Agenda de evento…" at bounding box center [144, 407] width 288 height 895
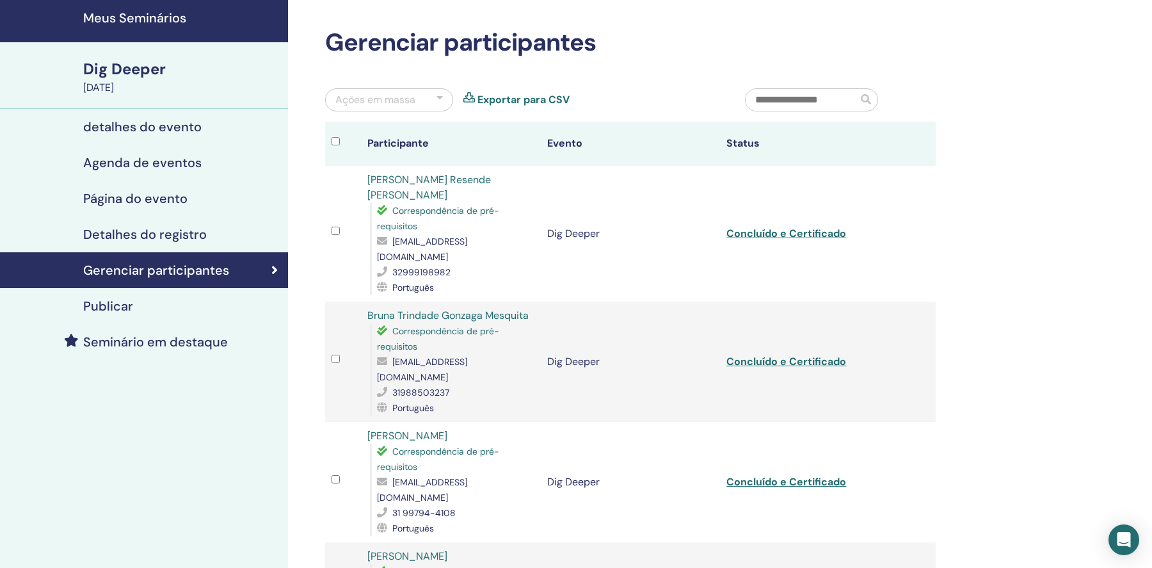
scroll to position [0, 0]
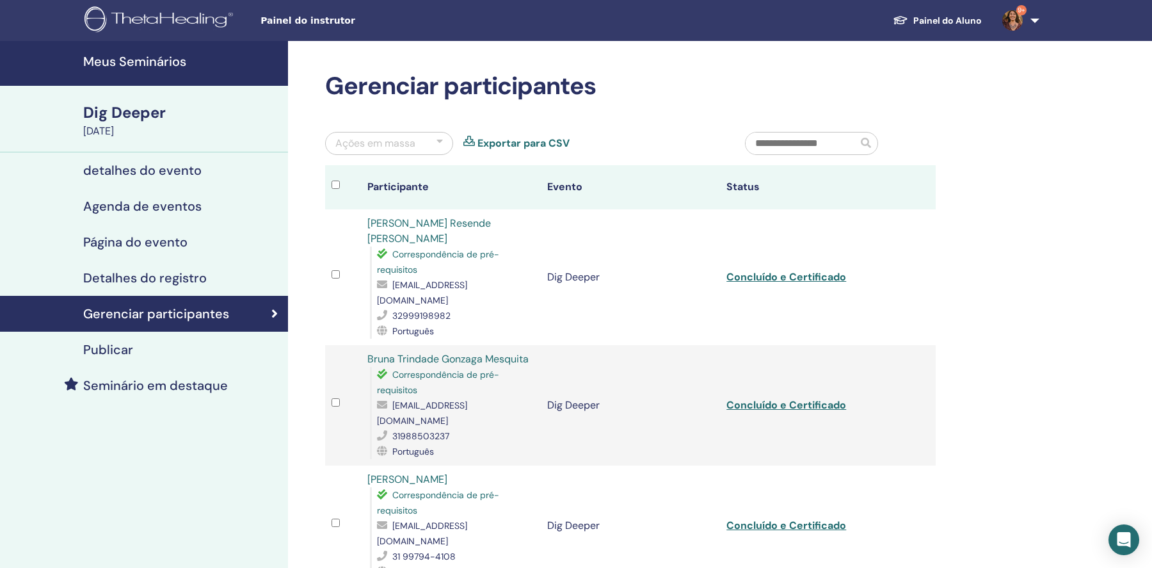
click at [165, 60] on h4 "Meus Seminários" at bounding box center [181, 61] width 197 height 15
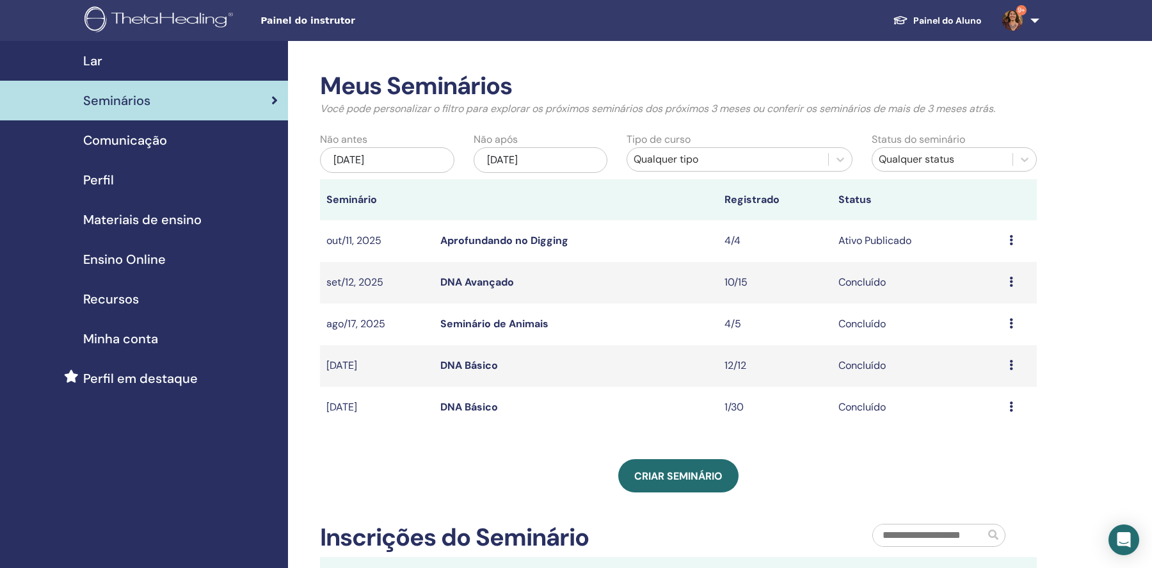
click at [188, 19] on img at bounding box center [161, 20] width 153 height 29
